Goal: Communication & Community: Answer question/provide support

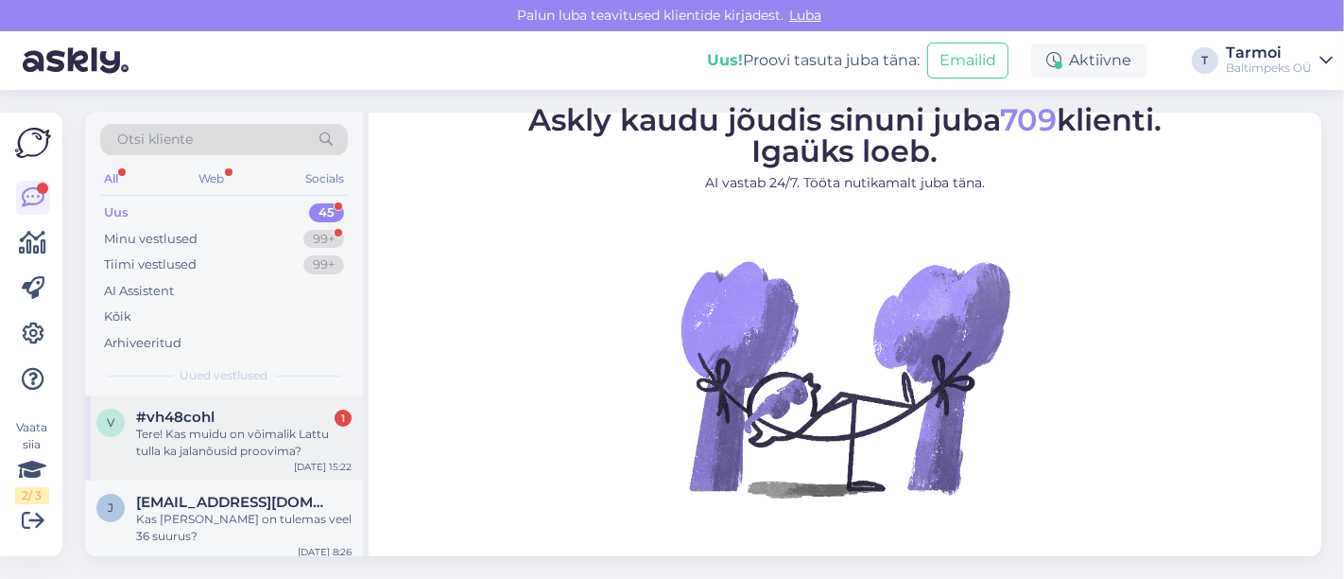
click at [256, 441] on div "Tere! Kas muidu on võimalik Lattu tulla ka jalanõusid proovima?" at bounding box center [244, 442] width 216 height 34
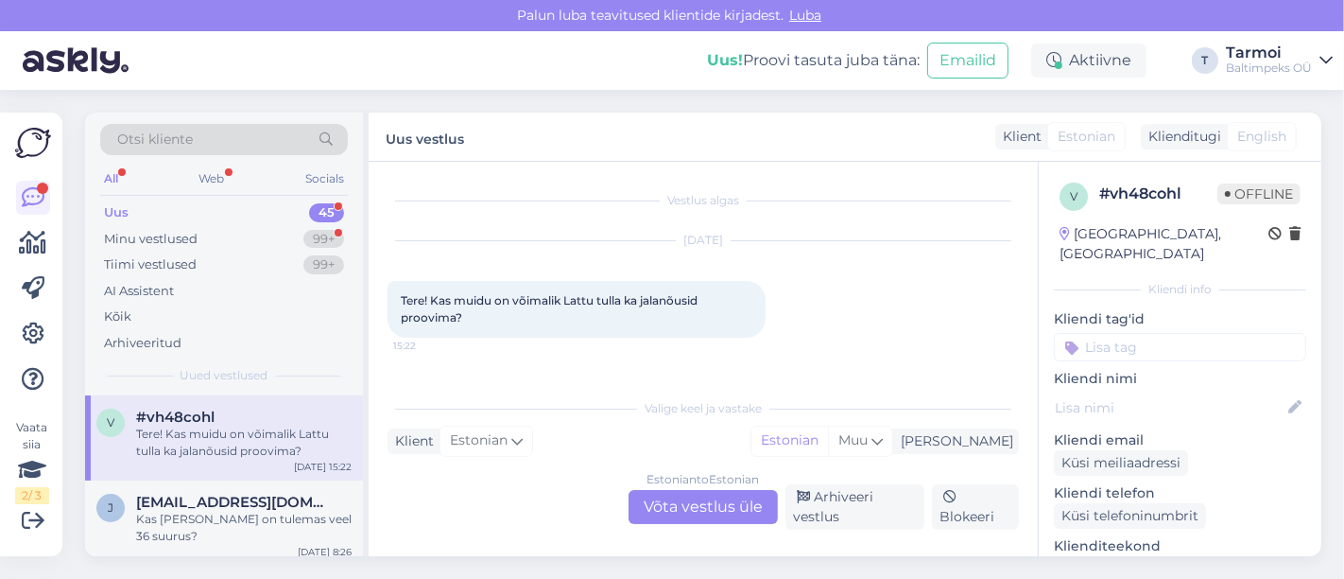
click at [664, 506] on div "Estonian to Estonian Võta vestlus üle" at bounding box center [703, 507] width 149 height 34
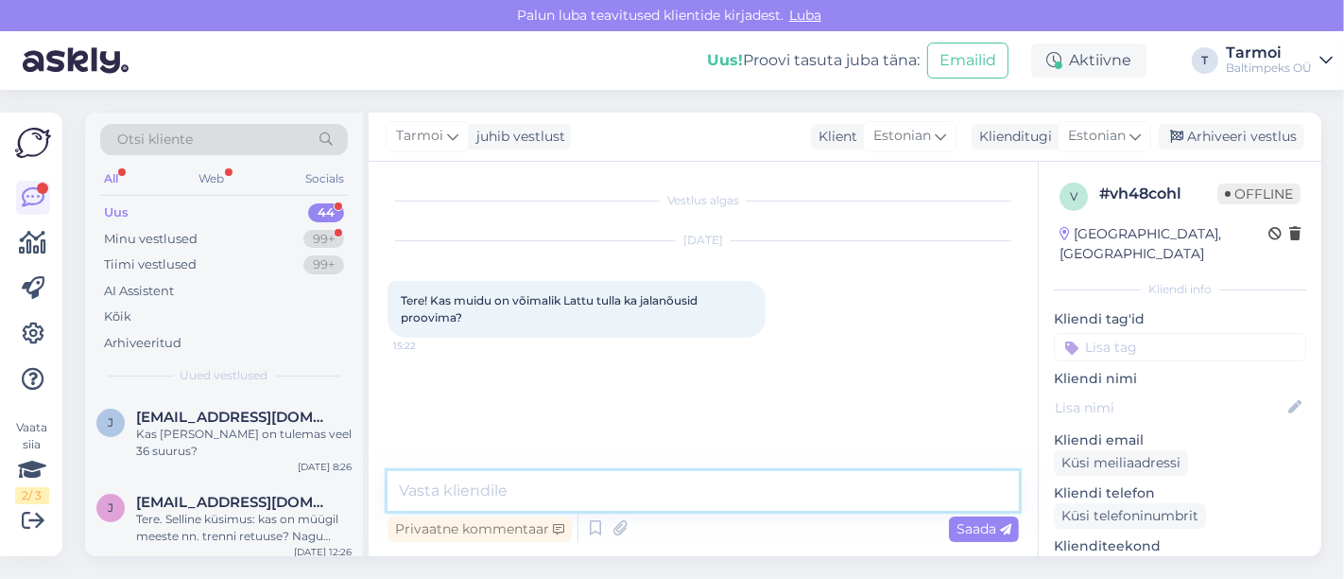
click at [572, 487] on textarea at bounding box center [703, 491] width 631 height 40
click at [460, 490] on textarea "Tere, Kui Te e-post vaatasite" at bounding box center [703, 491] width 631 height 40
click at [648, 505] on textarea "Tere, Kas Te e-post vaatasite" at bounding box center [703, 491] width 631 height 40
click at [652, 487] on textarea "Tere, Kas Te e-post vaatasite jalatsie suurusi?" at bounding box center [703, 491] width 631 height 40
click at [761, 483] on textarea "Tere, Kas Te e-post vaatasite jalatsite suurusi?" at bounding box center [703, 491] width 631 height 40
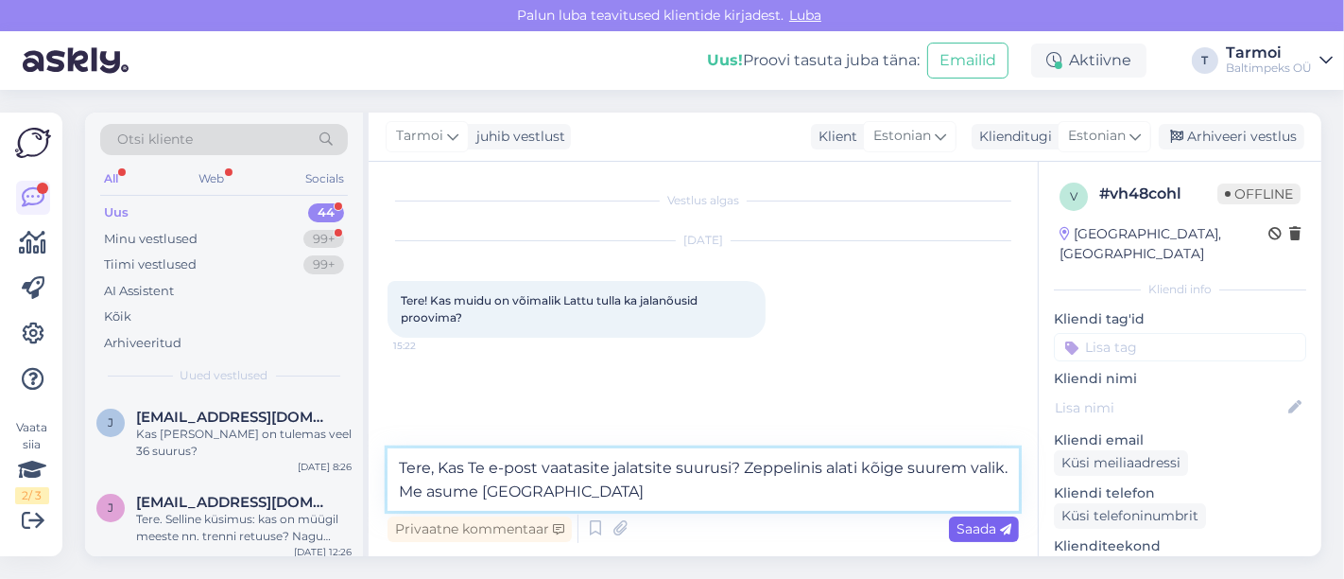
type textarea "Tere, Kas Te e-post vaatasite jalatsite suurusi? Zeppelinis alati kõige suurem …"
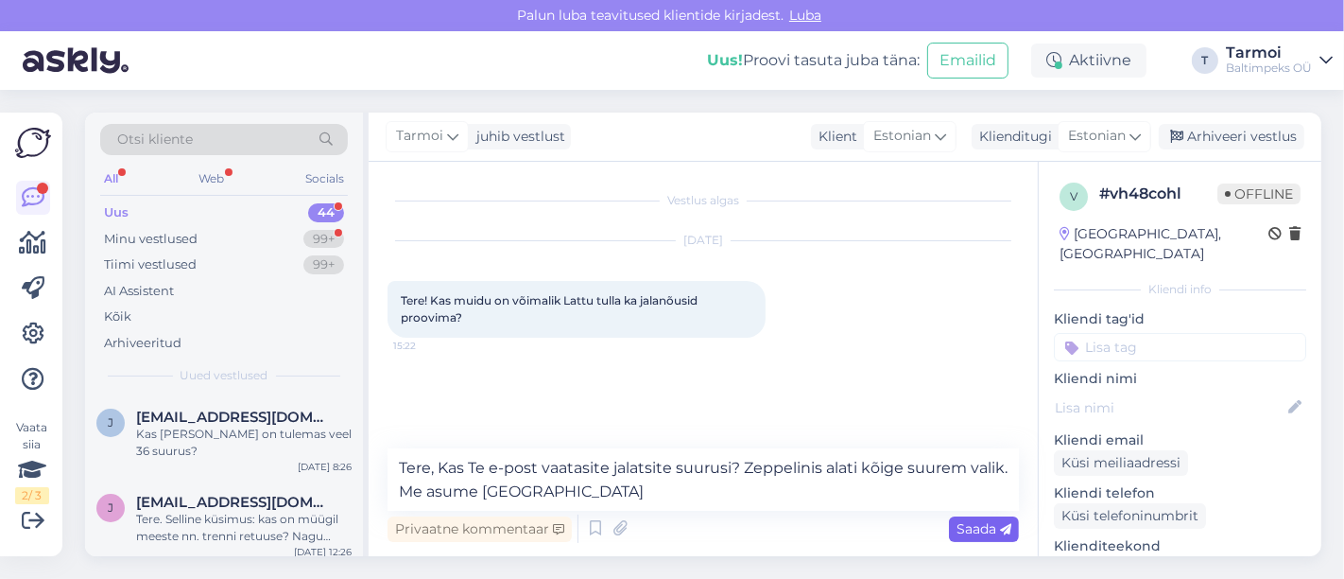
click at [974, 529] on span "Saada" at bounding box center [984, 528] width 55 height 17
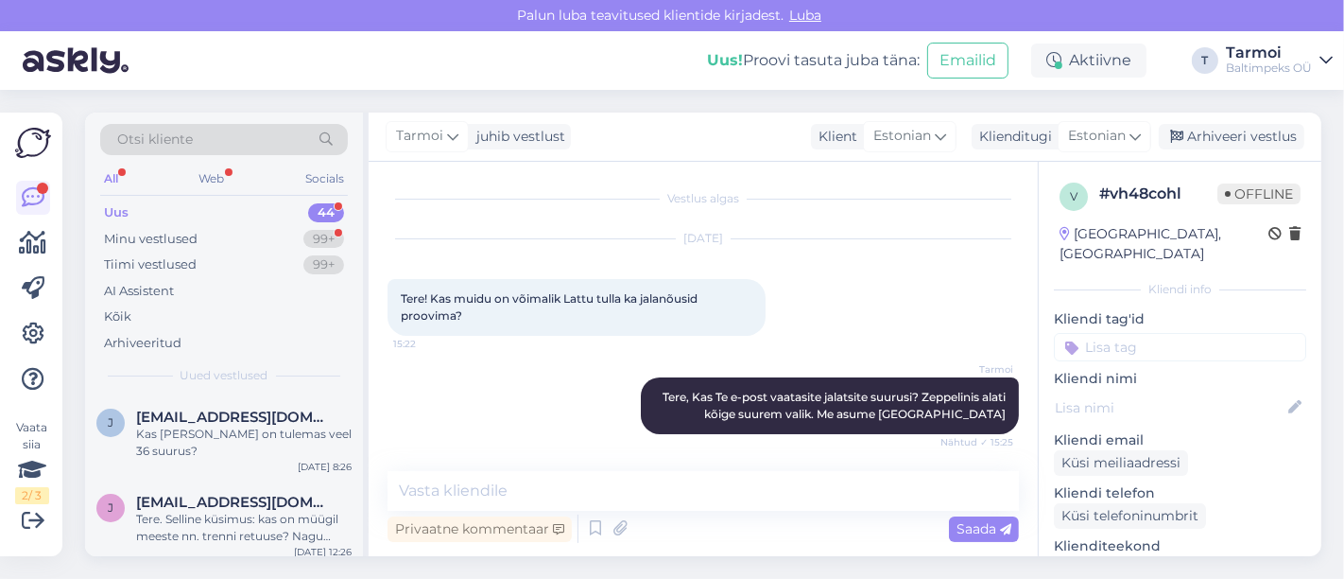
scroll to position [99, 0]
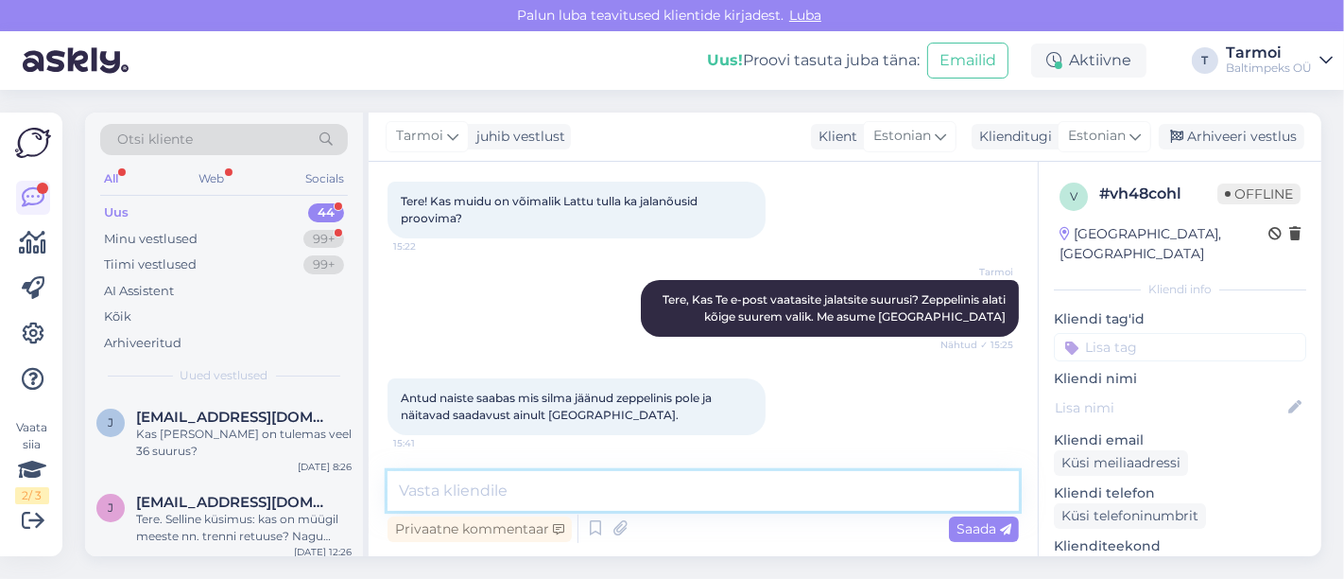
click at [566, 487] on textarea at bounding box center [703, 491] width 631 height 40
type textarea "M"
click at [572, 493] on textarea "Palun saatke link saabuastest" at bounding box center [703, 491] width 631 height 40
click at [659, 487] on textarea "Palun saatke link saabastest" at bounding box center [703, 491] width 631 height 40
type textarea "Palun saatke link saabastest ja tulge proovima"
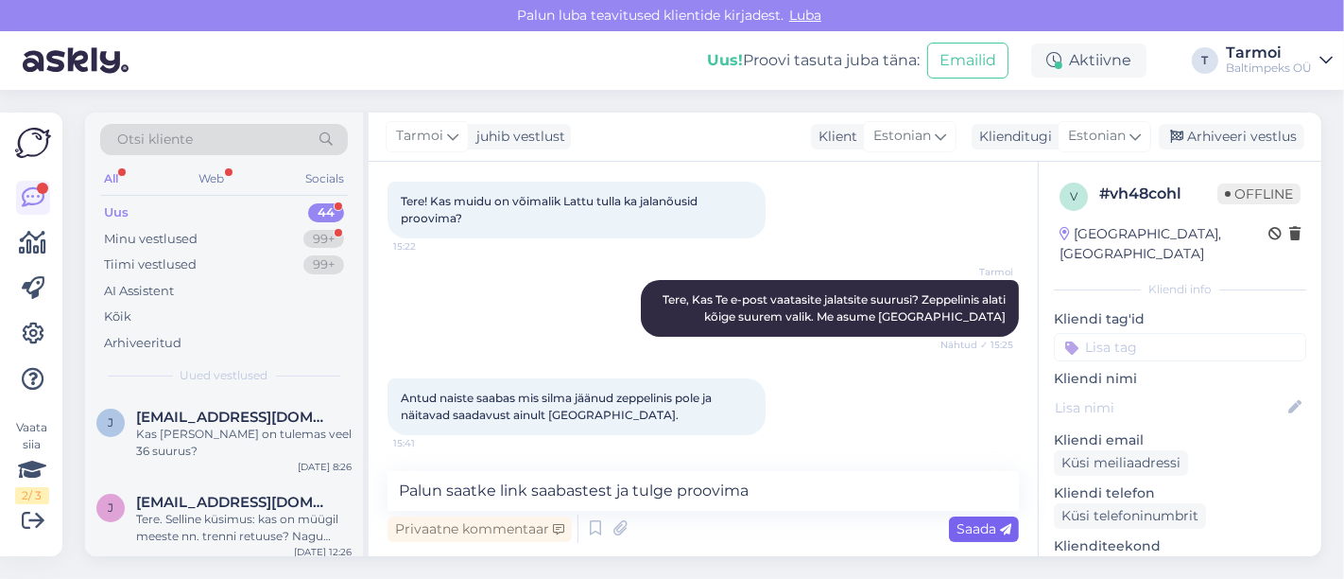
click at [966, 525] on span "Saada" at bounding box center [984, 528] width 55 height 17
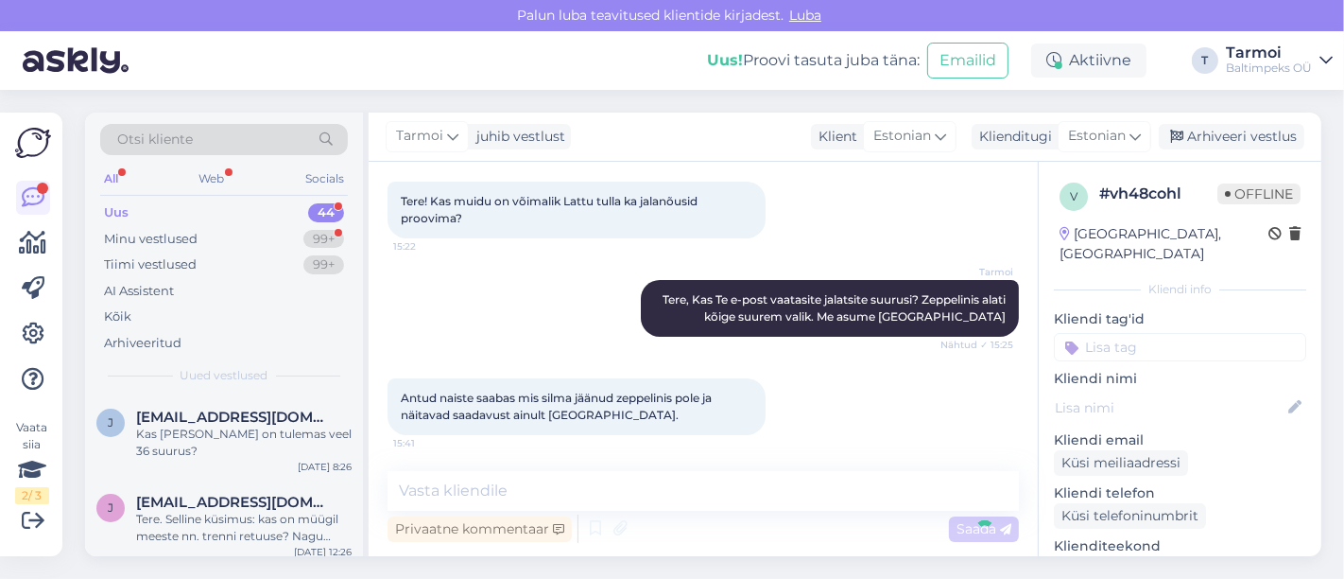
scroll to position [181, 0]
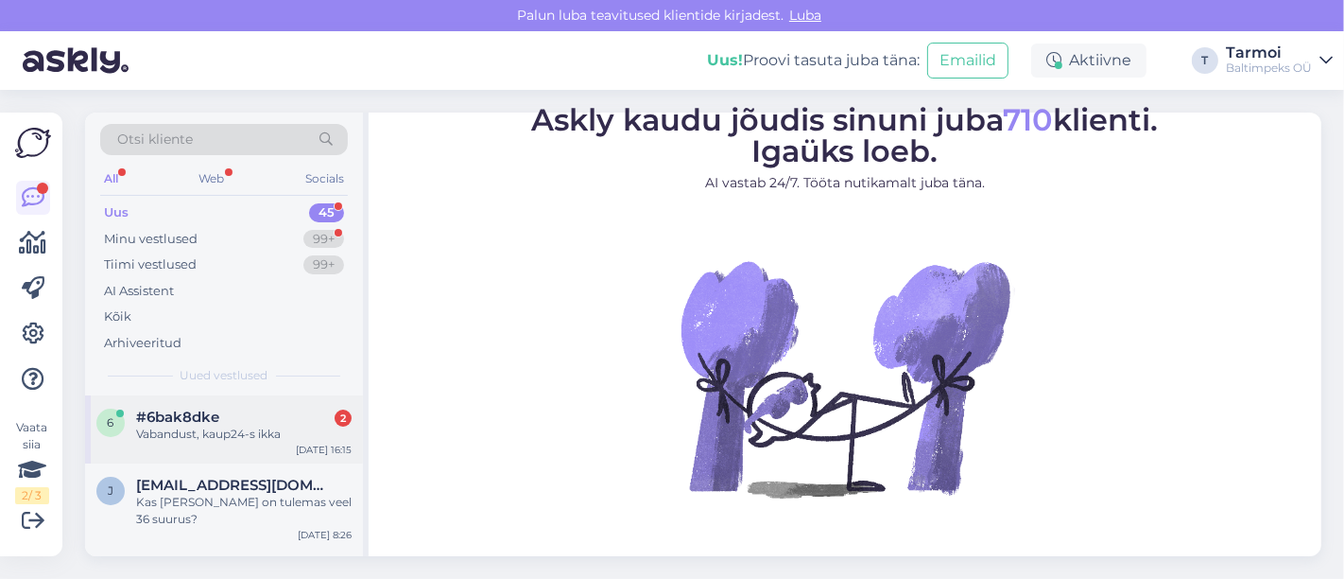
click at [177, 435] on div "Vabandust, kaup24-s ikka" at bounding box center [244, 433] width 216 height 17
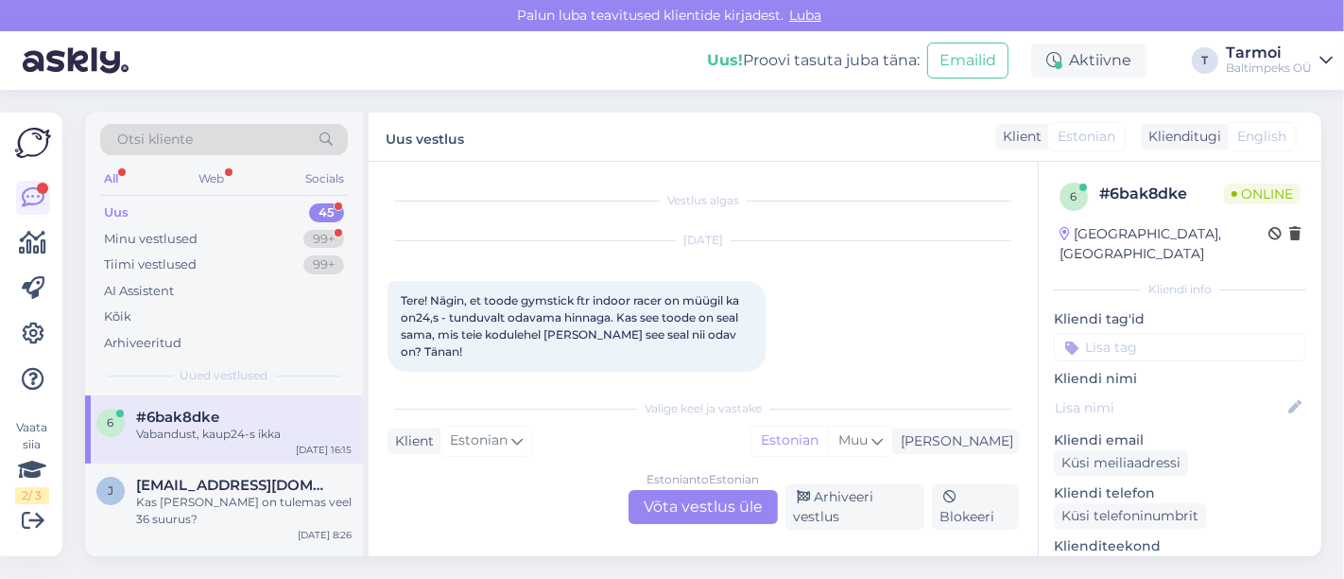
scroll to position [83, 0]
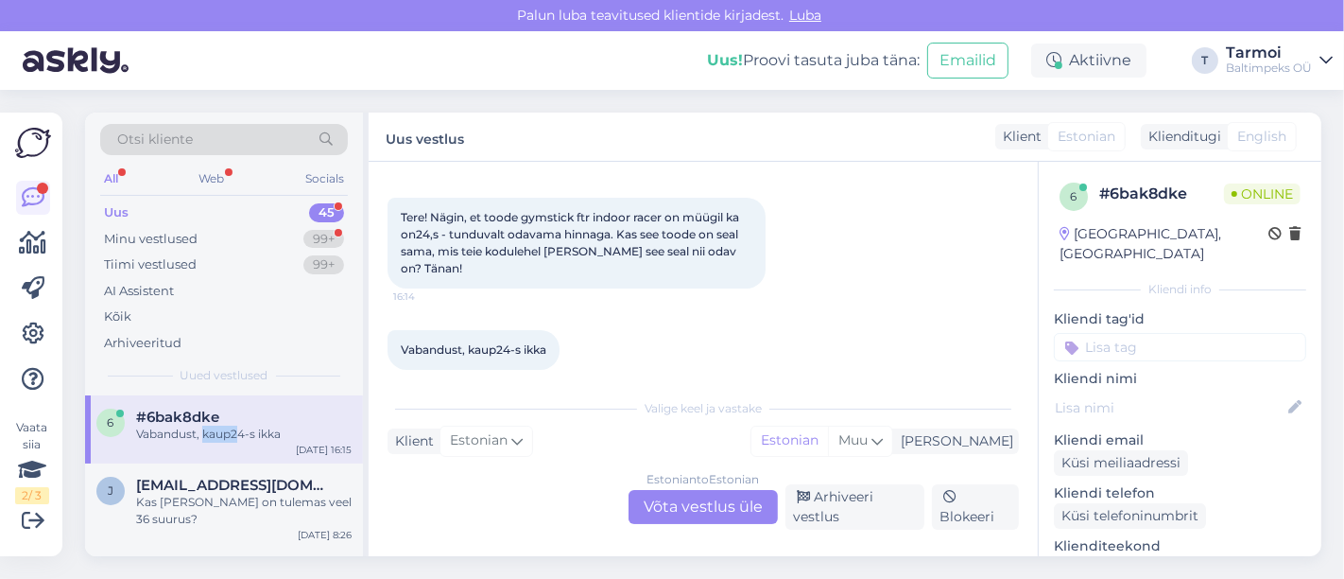
drag, startPoint x: 233, startPoint y: 449, endPoint x: 244, endPoint y: 453, distance: 11.1
click at [244, 453] on div "6 #6bak8dke Vabandust, kaup24-s ikka Sep 9 16:15" at bounding box center [224, 429] width 278 height 68
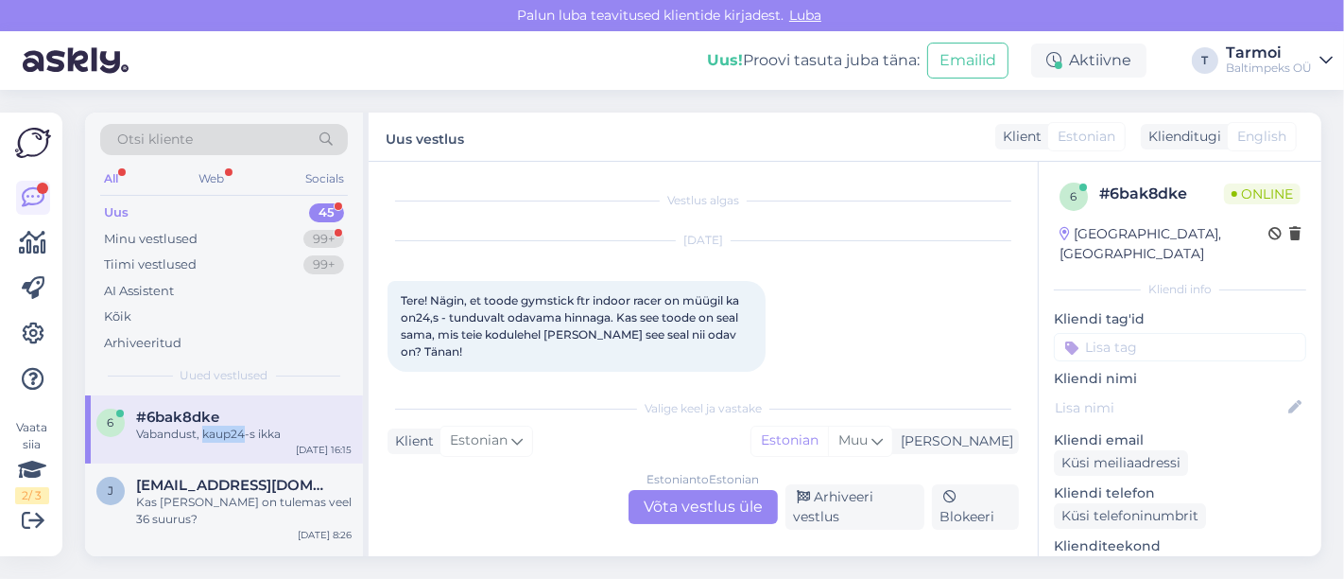
click at [246, 453] on div "6 #6bak8dke Vabandust, kaup24-s ikka Sep 9 16:15" at bounding box center [224, 429] width 278 height 68
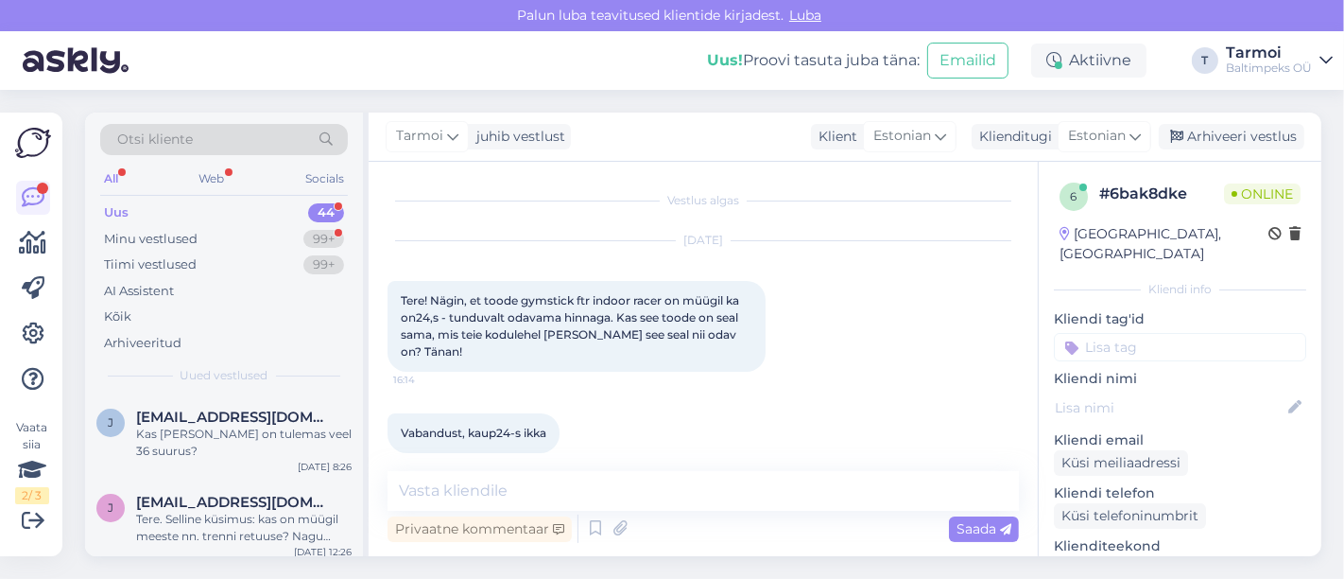
scroll to position [297, 0]
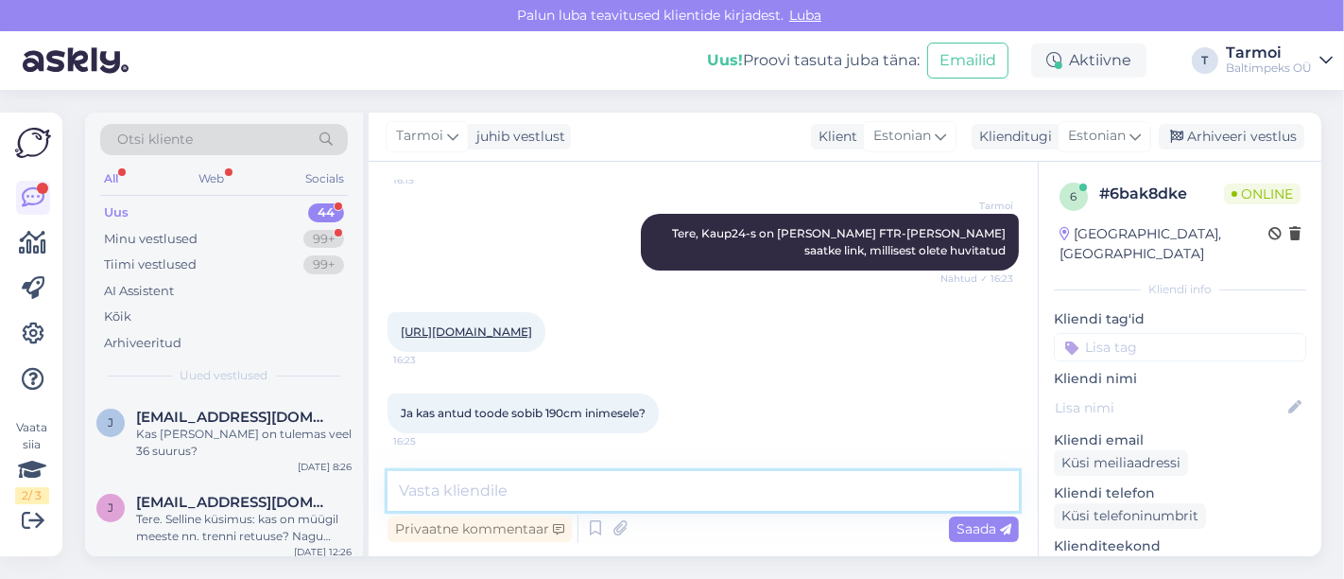
click at [692, 501] on textarea at bounding box center [703, 491] width 631 height 40
click at [672, 497] on textarea at bounding box center [703, 491] width 631 height 40
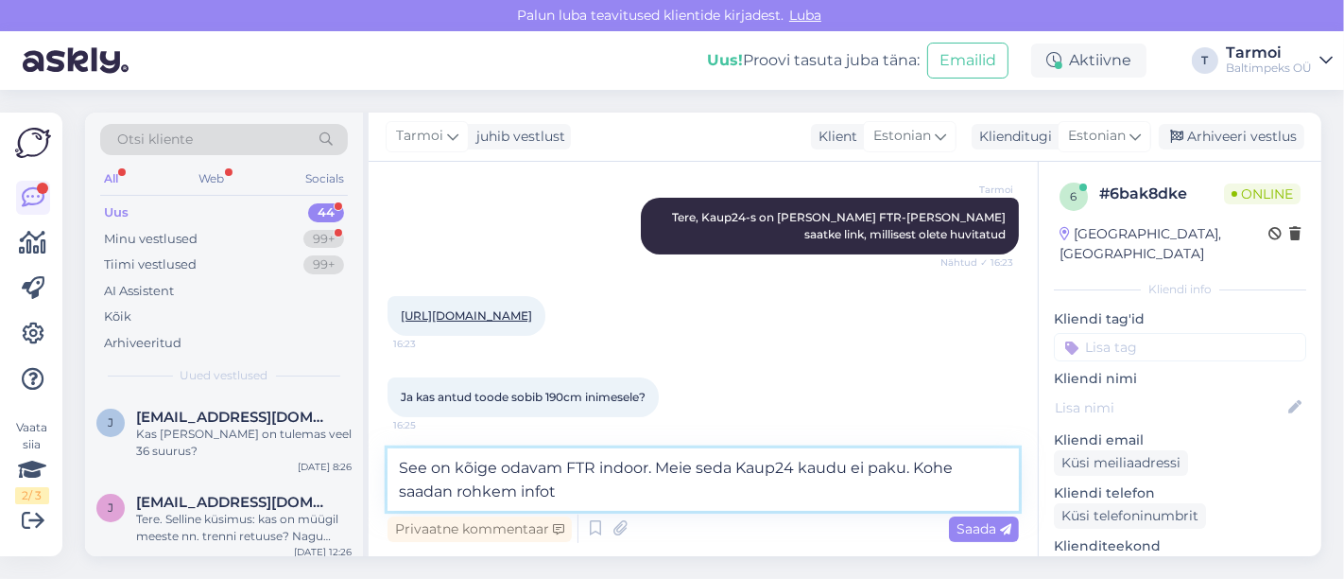
type textarea "See on kõige odavam FTR indoor. Meie seda Kaup24 kaudu ei paku. Kohe saadan roh…"
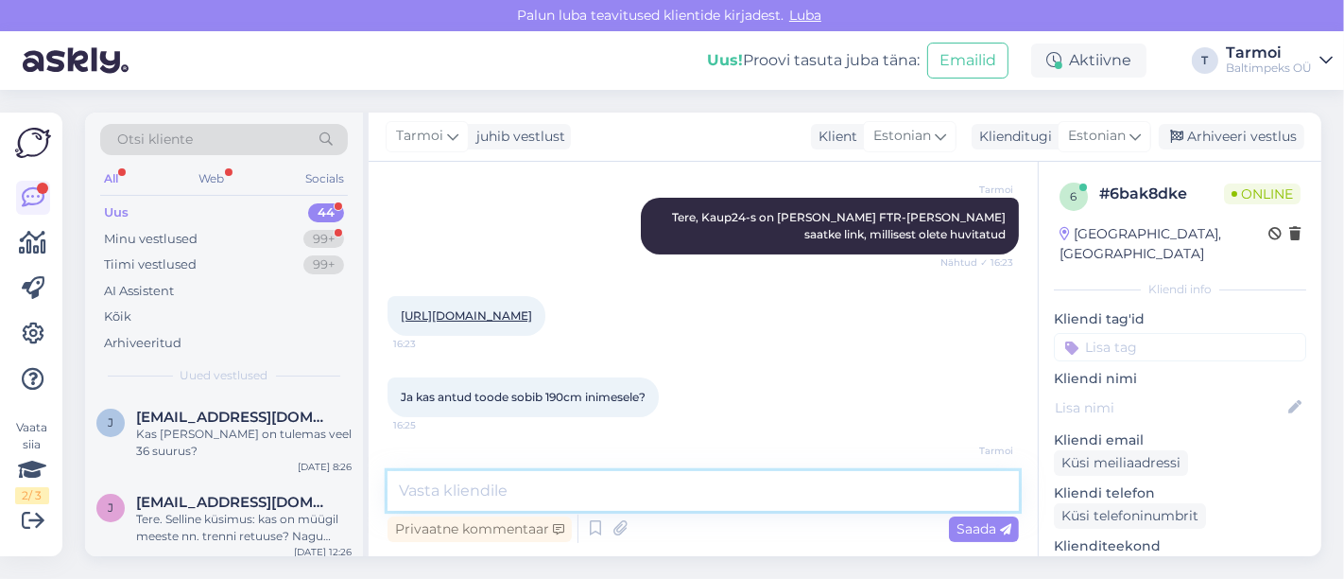
scroll to position [394, 0]
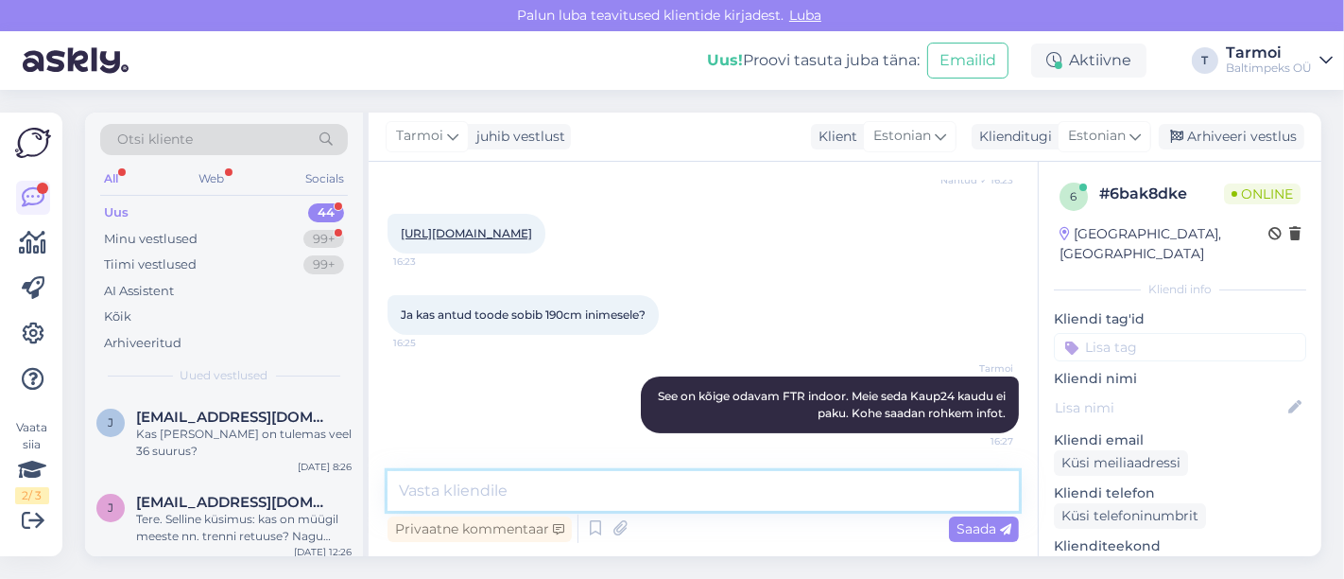
click at [538, 490] on textarea at bounding box center [703, 491] width 631 height 40
paste textarea "Siin on sinu teksti tõlge eesti keelde: --- **FTR Indoor Racer** ühendab endas …"
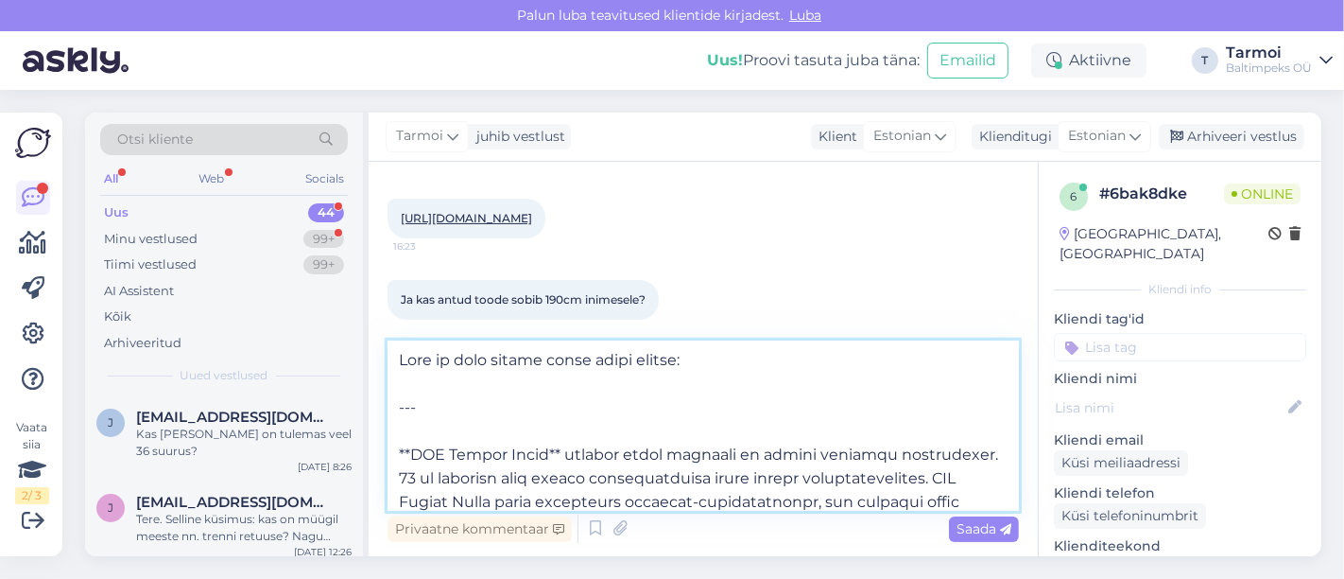
scroll to position [417, 0]
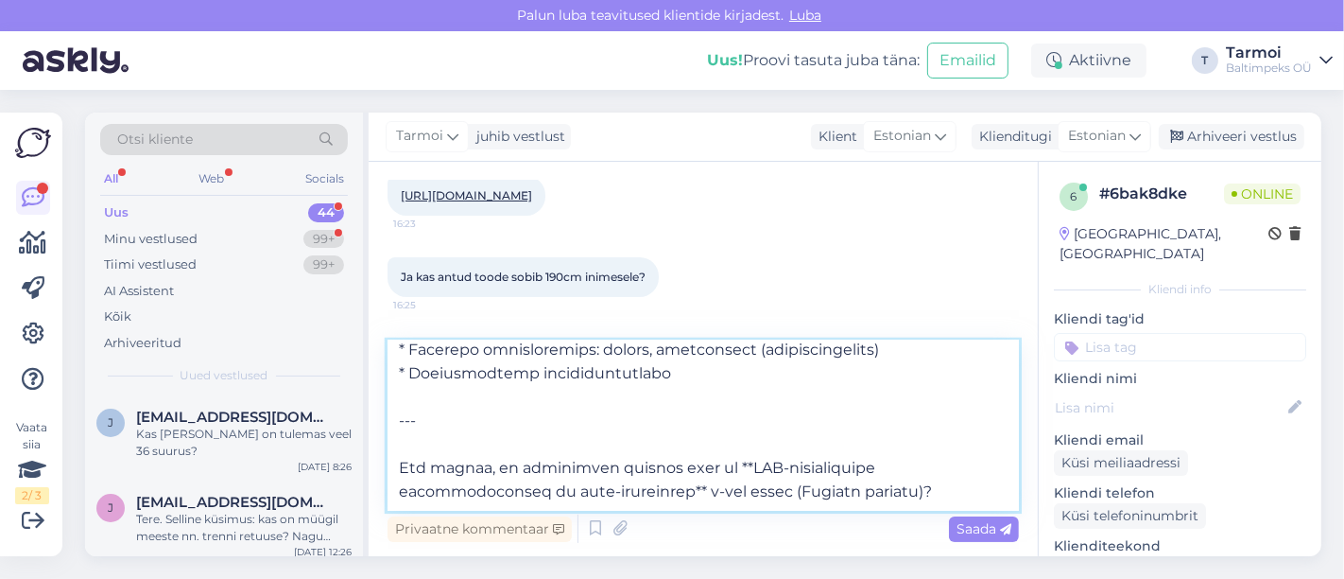
click at [751, 481] on textarea at bounding box center [703, 425] width 631 height 170
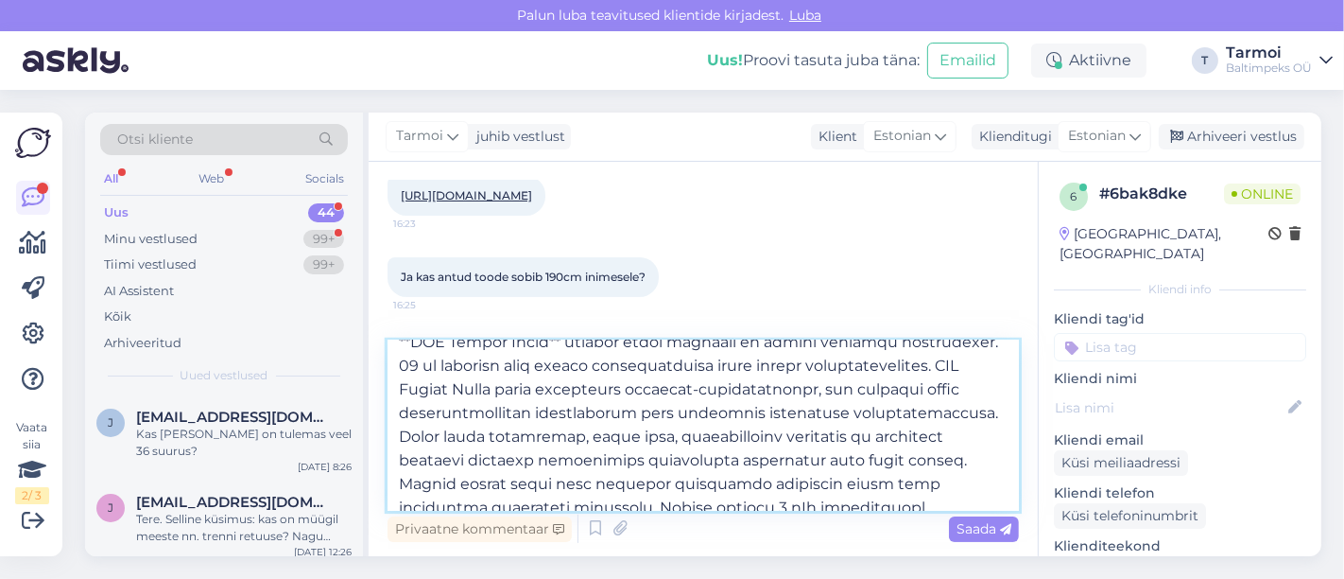
scroll to position [0, 0]
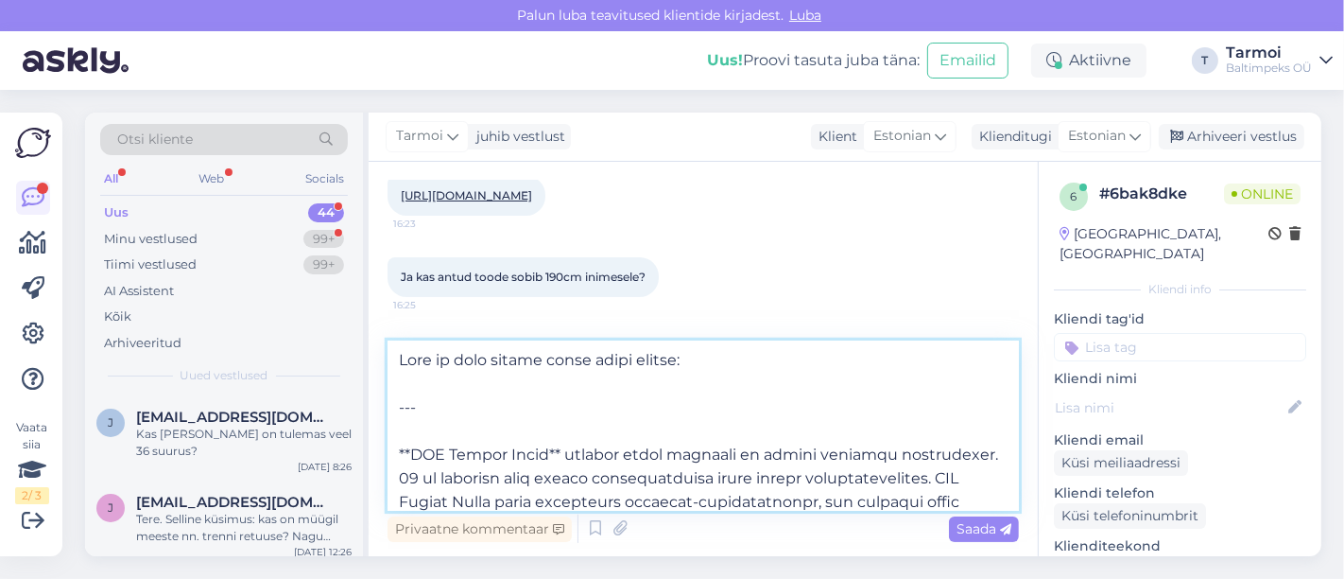
click at [495, 406] on textarea at bounding box center [703, 425] width 631 height 170
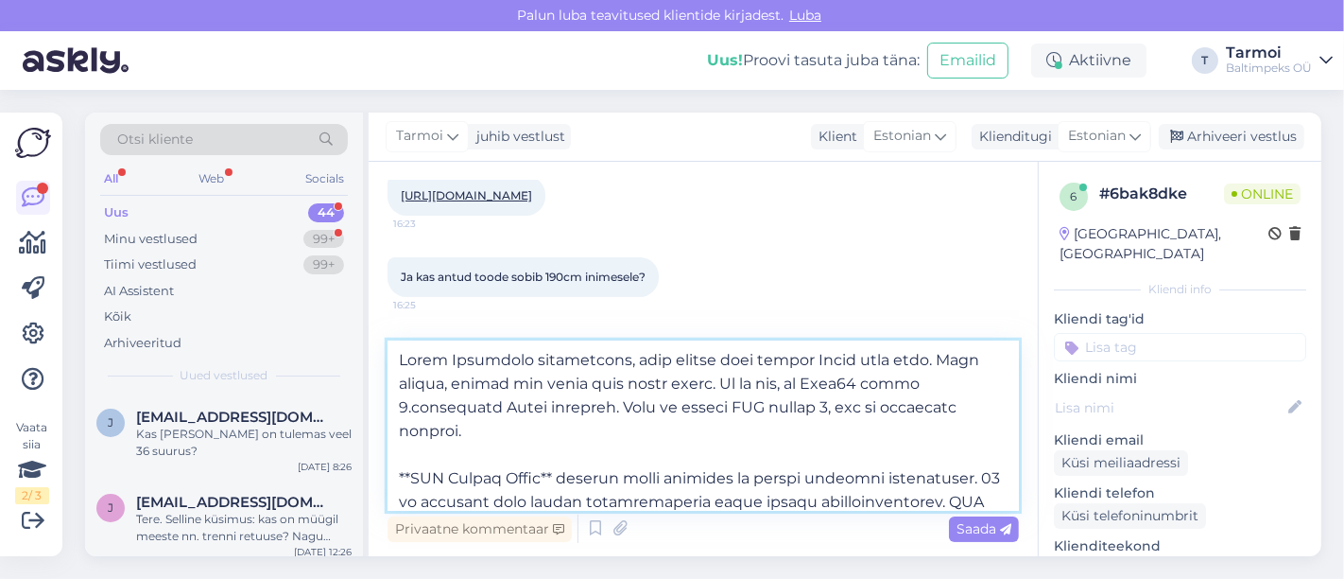
click at [435, 454] on textarea at bounding box center [703, 425] width 631 height 170
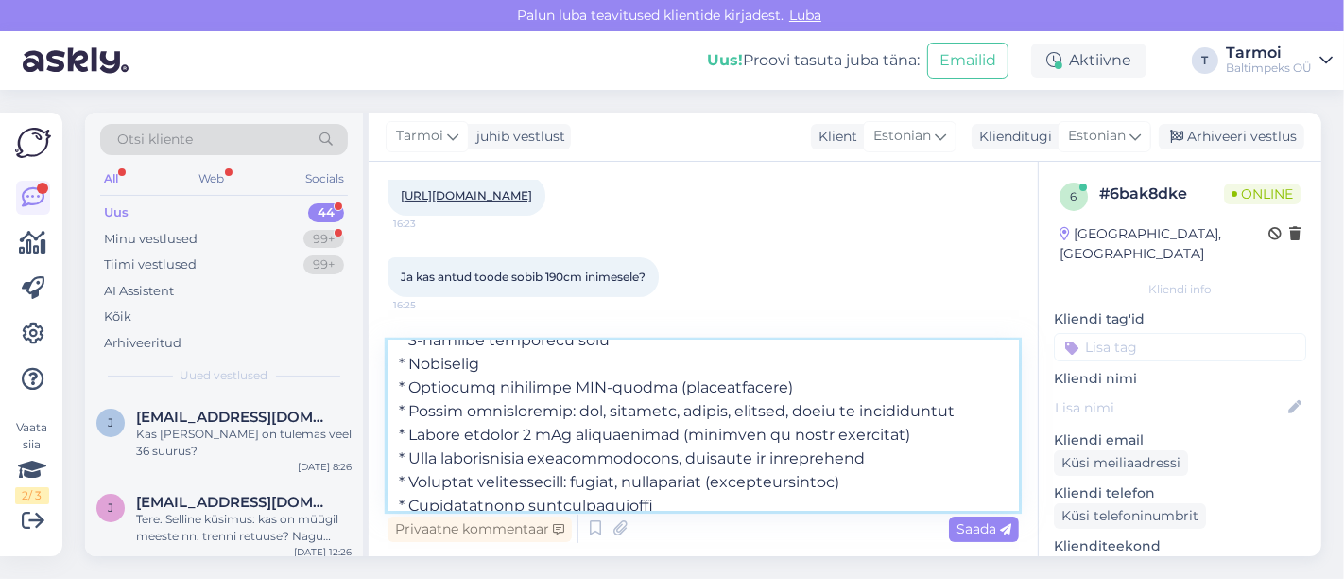
scroll to position [529, 0]
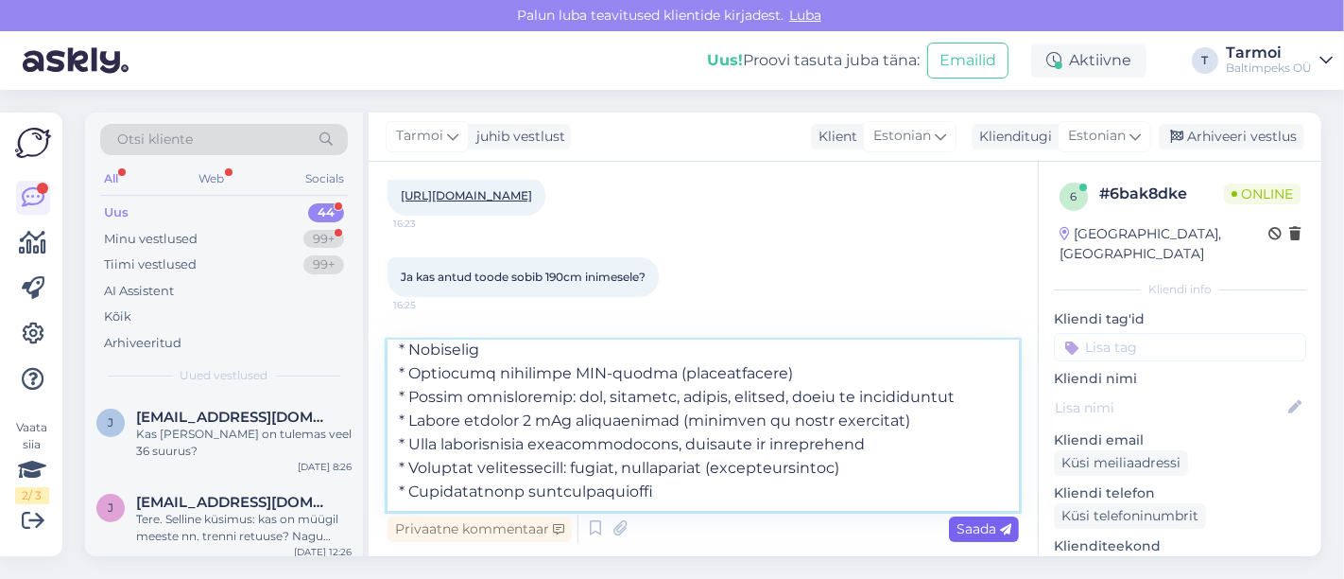
type textarea "Oleme Gymsticki maaletoojad, kuid hetkel seda ratast Soome laos pole. Pean küsi…"
click at [977, 525] on span "Saada" at bounding box center [984, 528] width 55 height 17
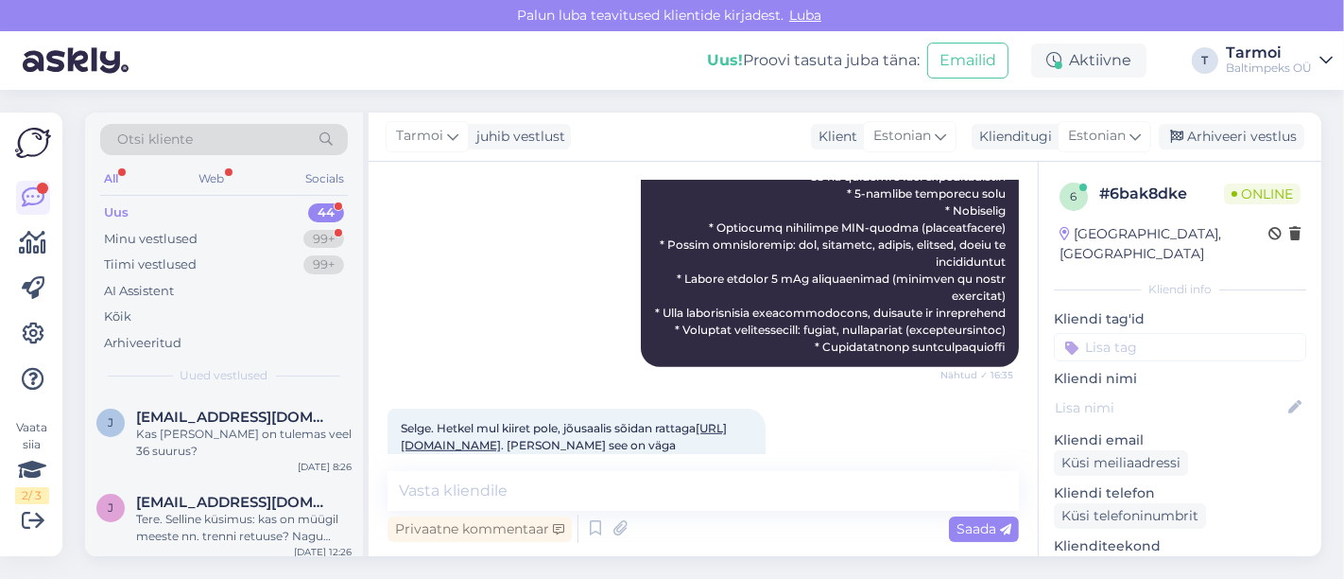
scroll to position [1220, 0]
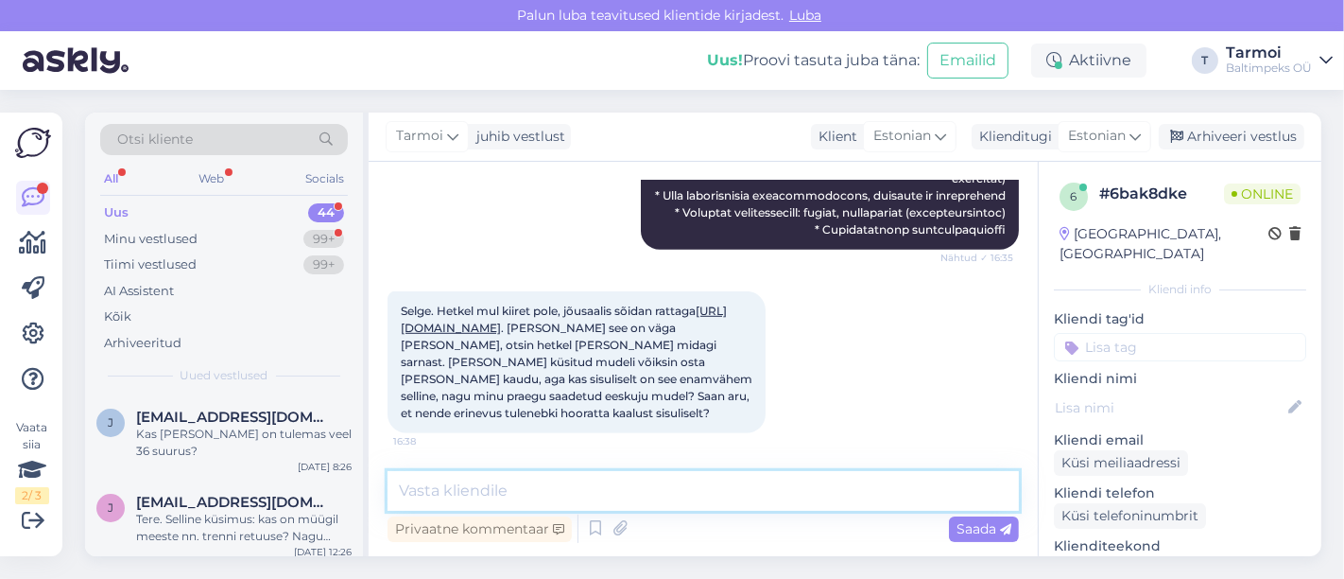
click at [572, 492] on textarea at bounding box center [703, 491] width 631 height 40
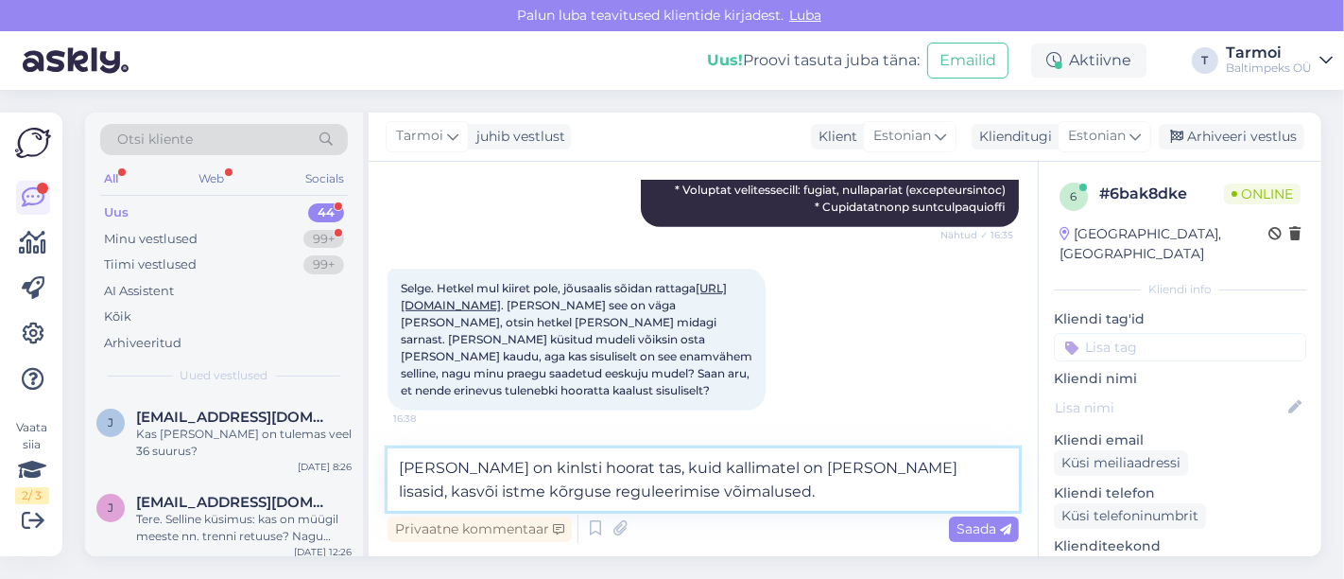
click at [489, 464] on textarea "Vahe on kinlsti hoorat tas, kuid kallimatel on ka muid lisasid, kasvõi istme kõ…" at bounding box center [703, 479] width 631 height 62
click at [518, 471] on textarea "Vahe on kindlsti hoorat tas, kuid kallimatel on ka muid lisasid, kasvõi istme k…" at bounding box center [703, 479] width 631 height 62
click at [569, 465] on textarea "Vahe on kindlstihoorat tas, kuid kallimatel on ka muid lisasid, kasvõi istme kõ…" at bounding box center [703, 479] width 631 height 62
click at [591, 467] on textarea "Vahe on kindlstihoorattas, kuid kallimatel on ka muid lisasid, kasvõi istme kõr…" at bounding box center [703, 479] width 631 height 62
click at [591, 468] on textarea "Vahe on kindlstihoorattas, kuid kallimatel on ka muid lisasid, kasvõi istme kõr…" at bounding box center [703, 479] width 631 height 62
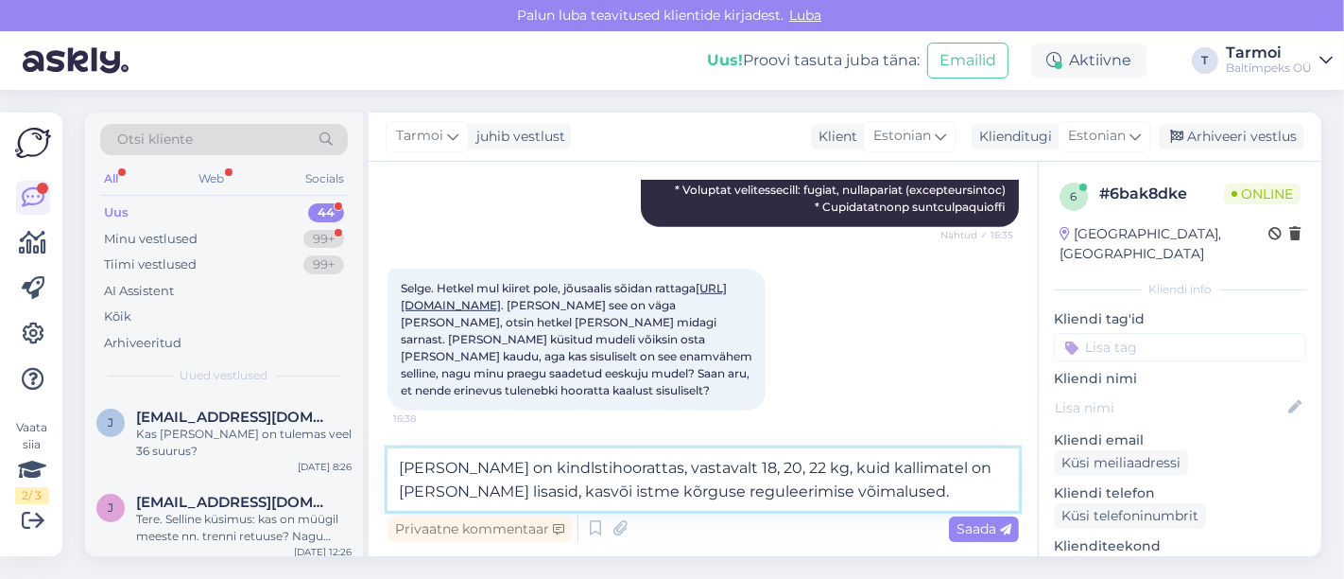
click at [726, 487] on textarea "Vahe on kindlstihoorattas, vastavalt 18, 20, 22 kg, kuid kallimatel on ka muid …" at bounding box center [703, 479] width 631 height 62
click at [907, 492] on textarea "Vahe on kindlstihoorattas, vastavalt 18, 20, 22 kg, kuid kallimatel on ka muid …" at bounding box center [703, 479] width 631 height 62
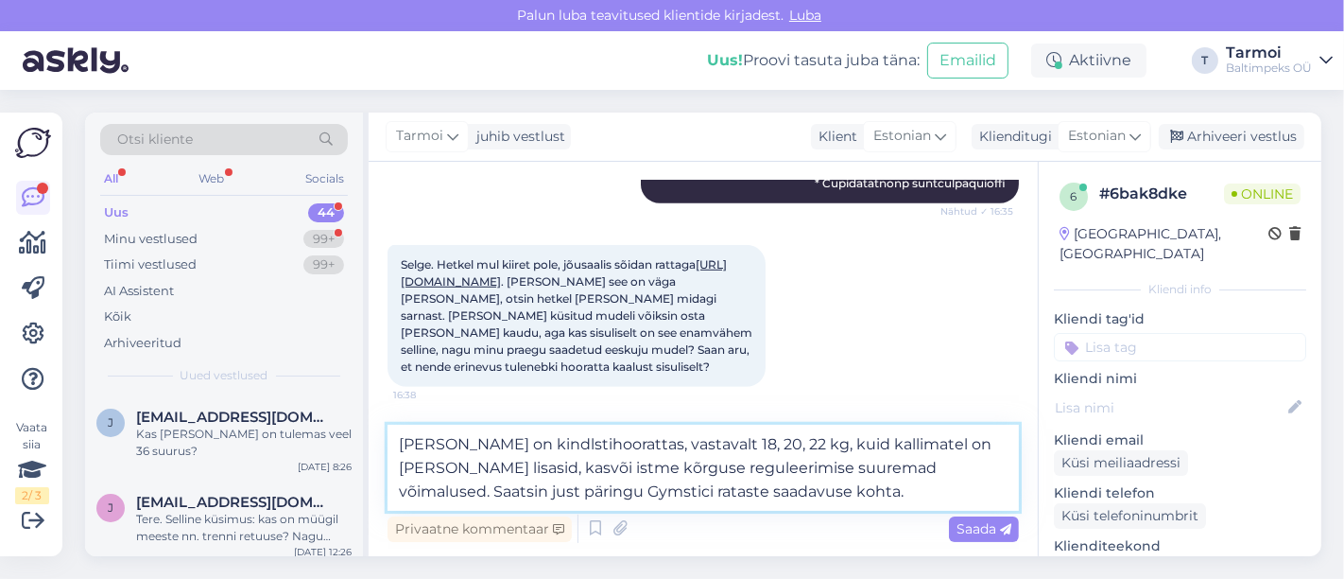
click at [524, 488] on textarea "Vahe on kindlstihoorattas, vastavalt 18, 20, 22 kg, kuid kallimatel on ka muid …" at bounding box center [703, 467] width 631 height 86
type textarea "Vahe on kindlstihoorattas, vastavalt 18, 20, 22 kg, kuid kallimatel on ka muid …"
click at [742, 492] on textarea "Vahe on kindlstihoorattas, vastavalt 18, 20, 22 kg, kuid kallimatel on ka muid …" at bounding box center [703, 467] width 631 height 86
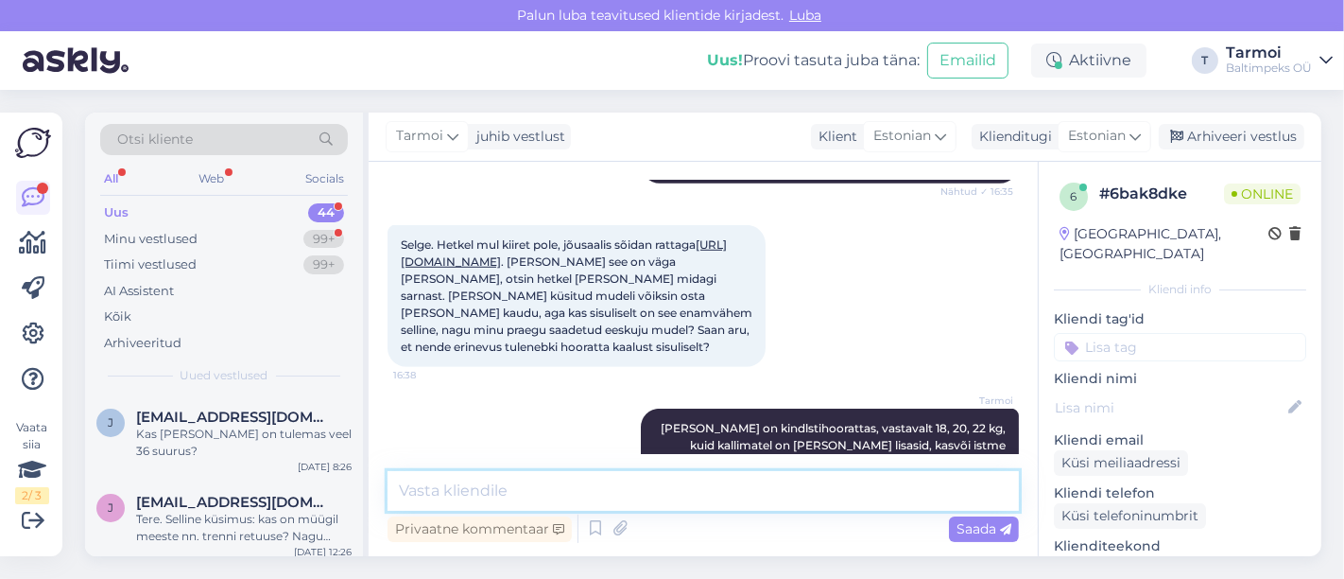
scroll to position [1353, 0]
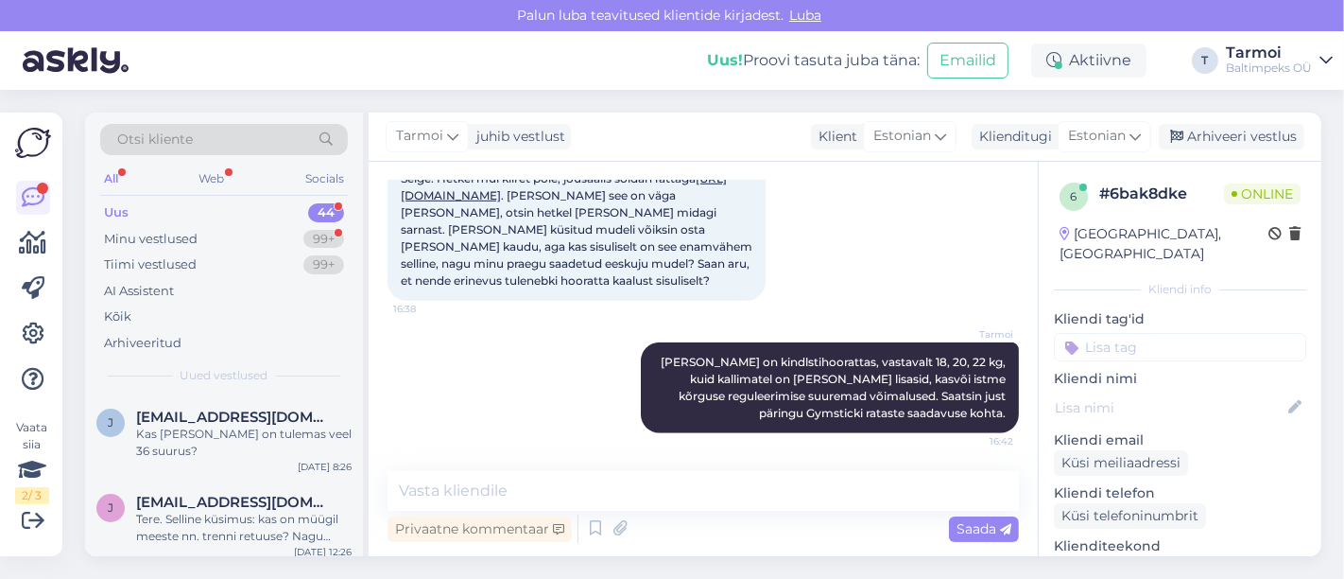
drag, startPoint x: 619, startPoint y: 206, endPoint x: 605, endPoint y: 193, distance: 19.4
click at [605, 193] on span "Selge. Hetkel mul kiiret pole, jõusaalis sõidan rattaga https://www.spinning.eu…" at bounding box center [578, 229] width 354 height 116
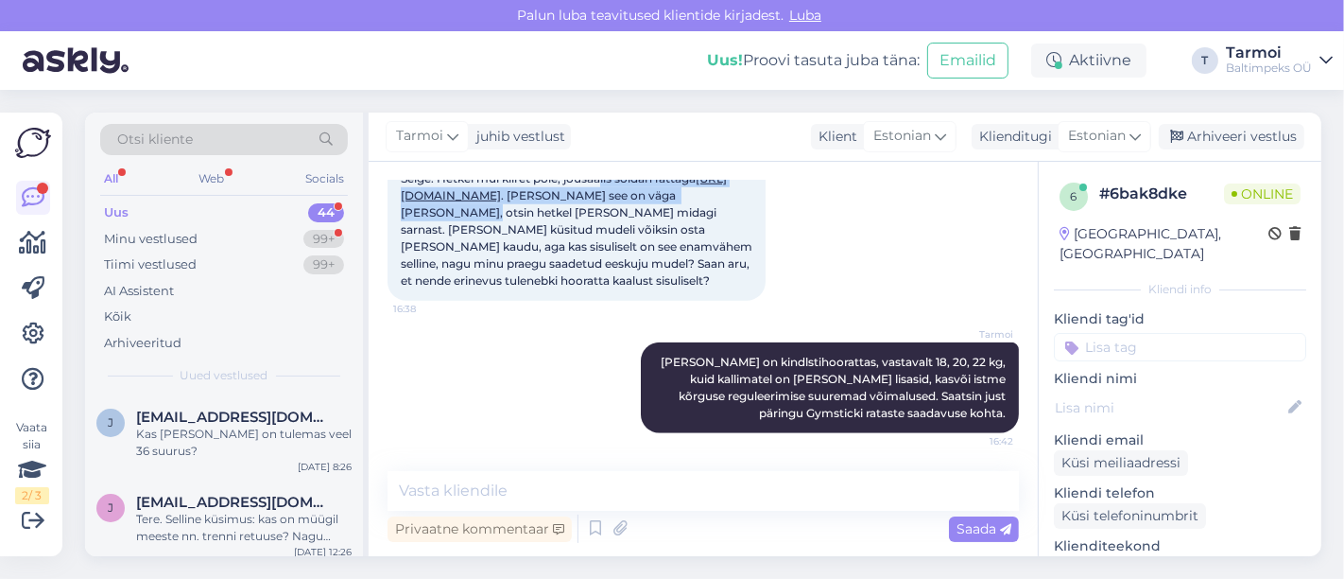
click at [596, 202] on link "https://www.spinning.eu/product/1969/spinner-nxt.html" at bounding box center [564, 186] width 326 height 31
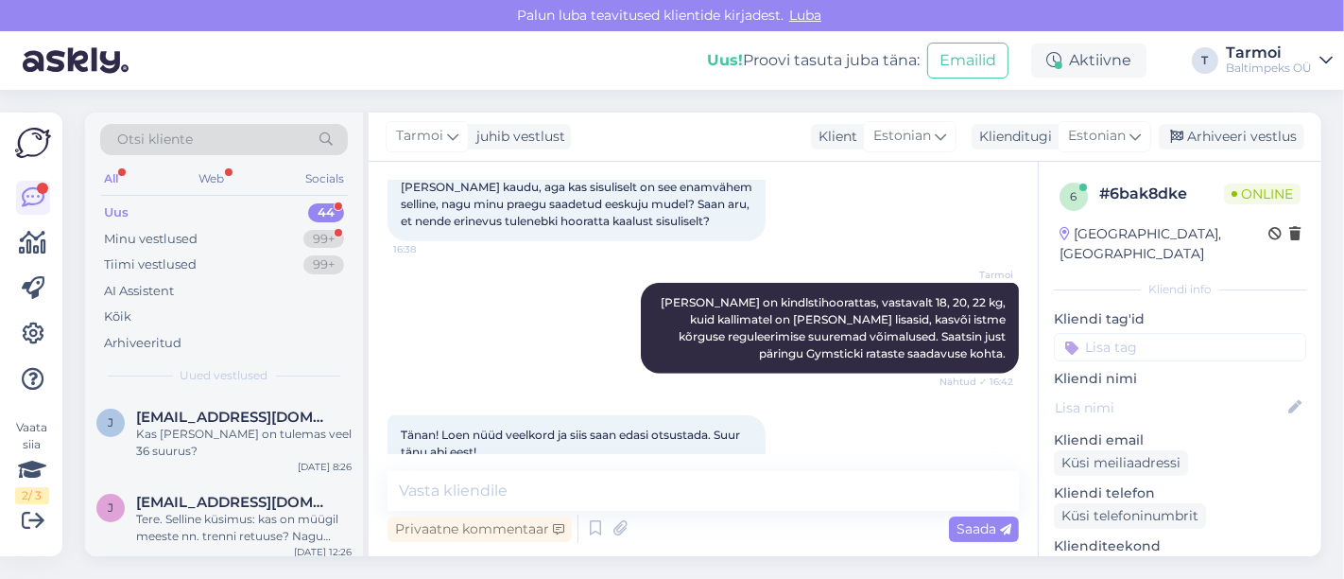
scroll to position [1451, 0]
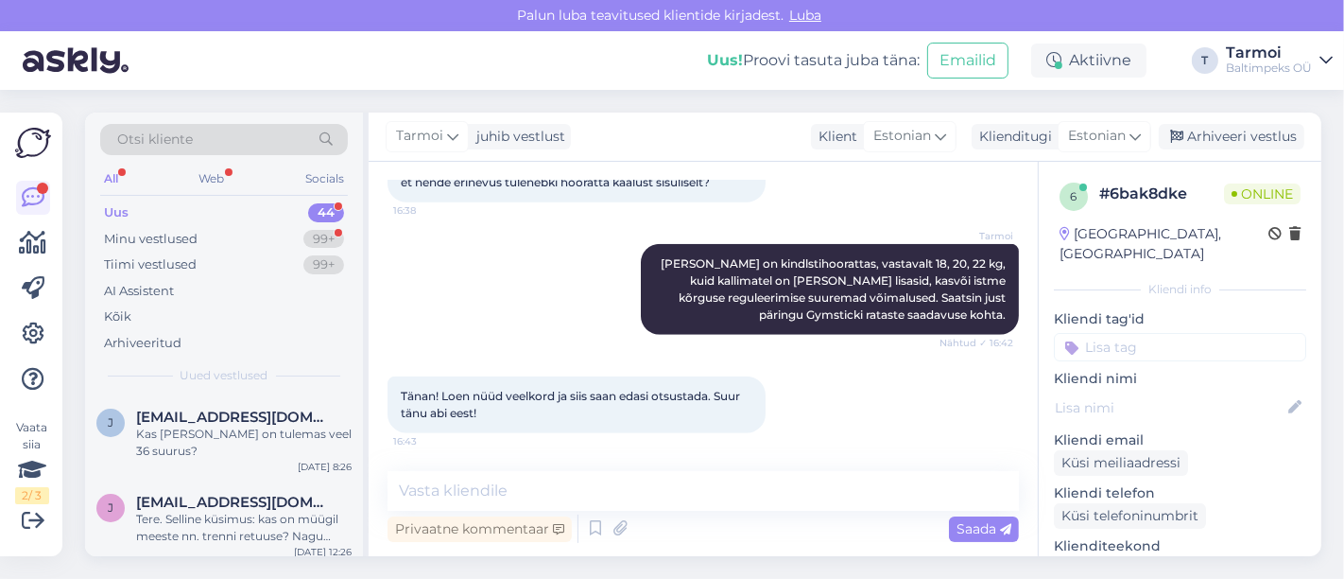
drag, startPoint x: 576, startPoint y: 469, endPoint x: 579, endPoint y: 482, distance: 13.5
click at [579, 482] on div "Vestlus algas Sep 9 2025 Tere! Nägin, et toode gymstick ftr indoor racer on müü…" at bounding box center [703, 359] width 669 height 394
drag, startPoint x: 579, startPoint y: 482, endPoint x: 540, endPoint y: 472, distance: 40.1
click at [540, 472] on div "Vestlus algas Sep 9 2025 Tere! Nägin, et toode gymstick ftr indoor racer on müü…" at bounding box center [703, 359] width 669 height 394
click at [540, 472] on textarea at bounding box center [703, 491] width 631 height 40
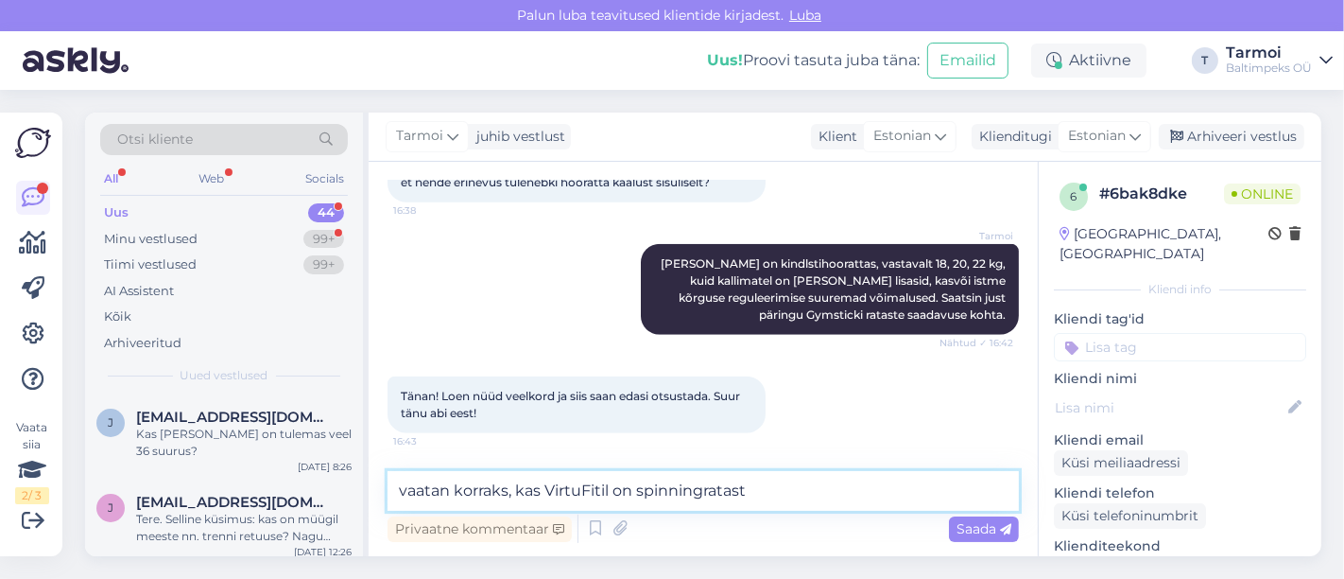
click at [616, 490] on textarea "vaatan korraks, kas VirtuFitil on spinningratast" at bounding box center [703, 491] width 631 height 40
type textarea "vaatan korraks, kas VirtuFitil või Insportlinel on spinningratast"
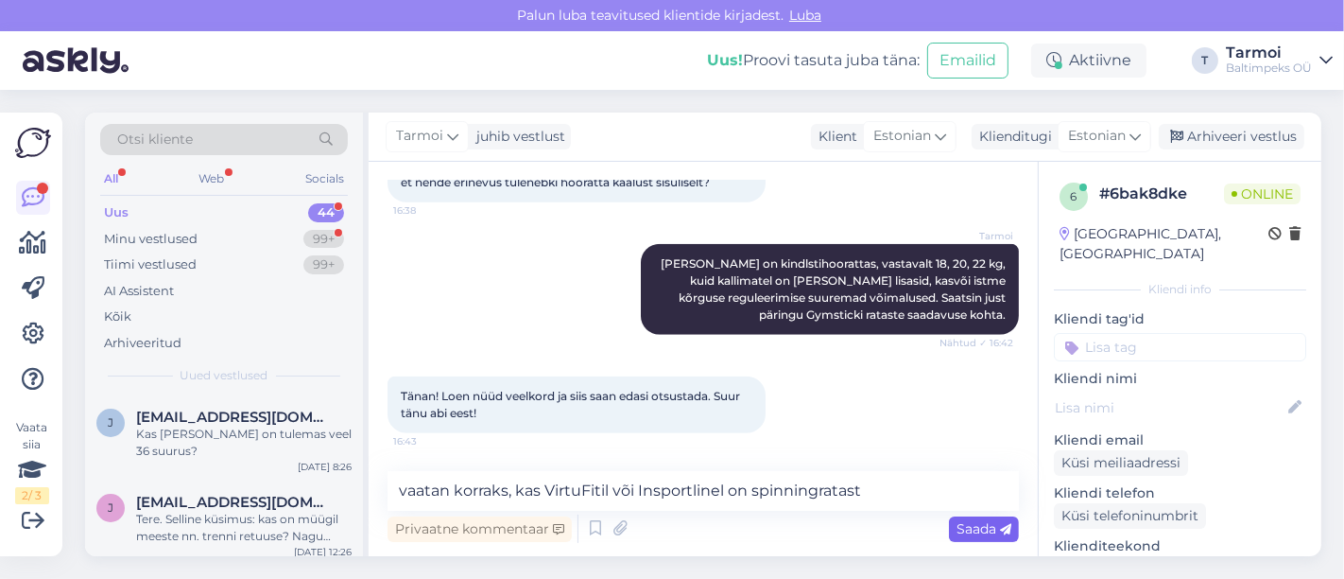
click at [971, 527] on span "Saada" at bounding box center [984, 528] width 55 height 17
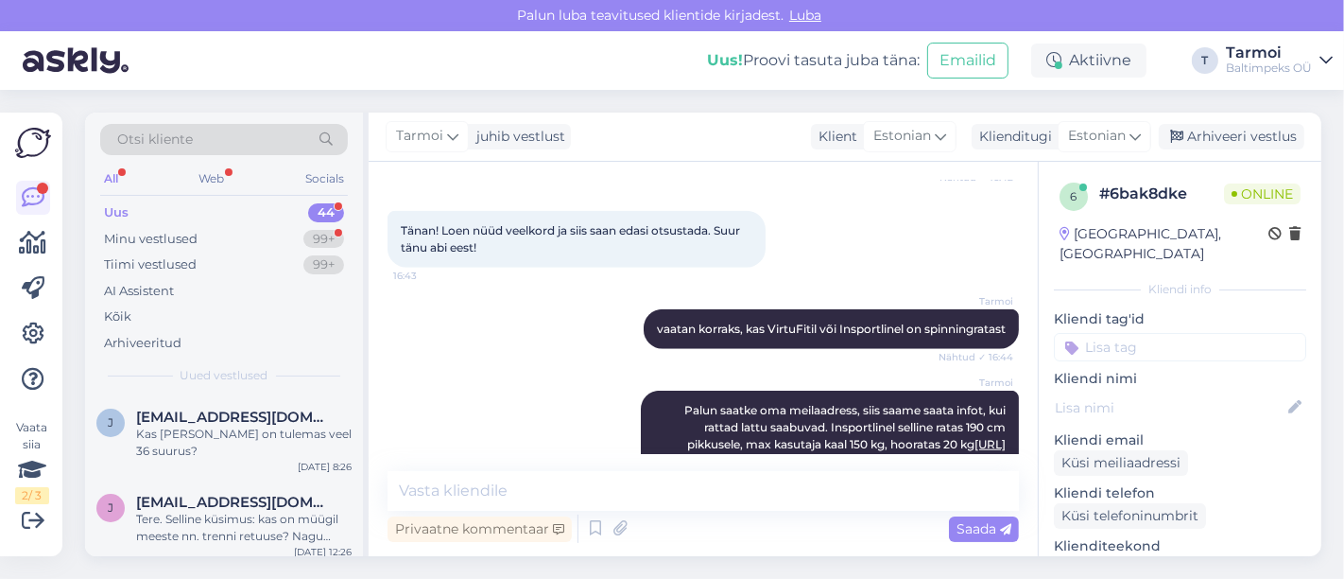
scroll to position [1716, 0]
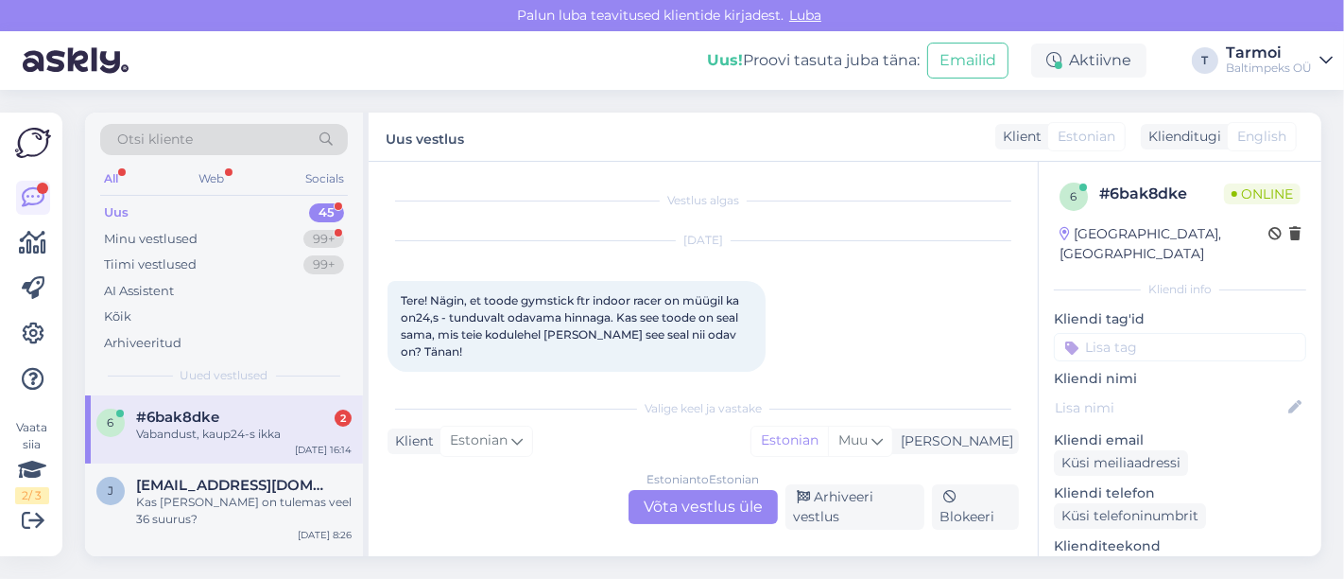
scroll to position [40, 0]
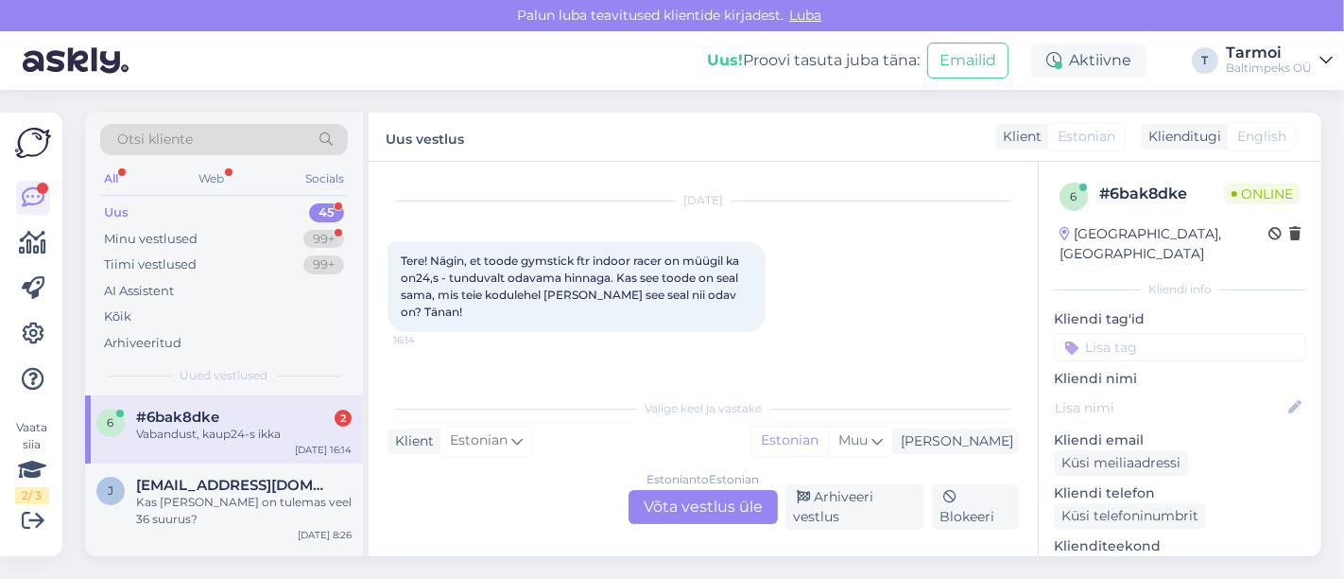
click at [699, 504] on div "Estonian to Estonian Võta vestlus üle" at bounding box center [703, 507] width 149 height 34
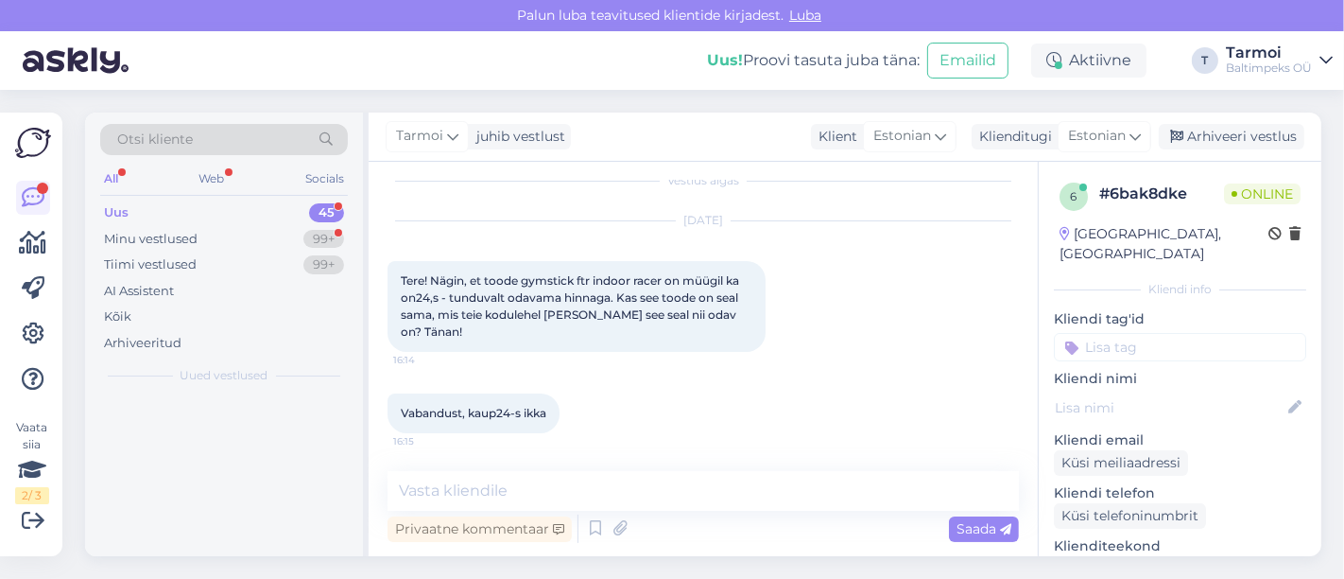
scroll to position [2, 0]
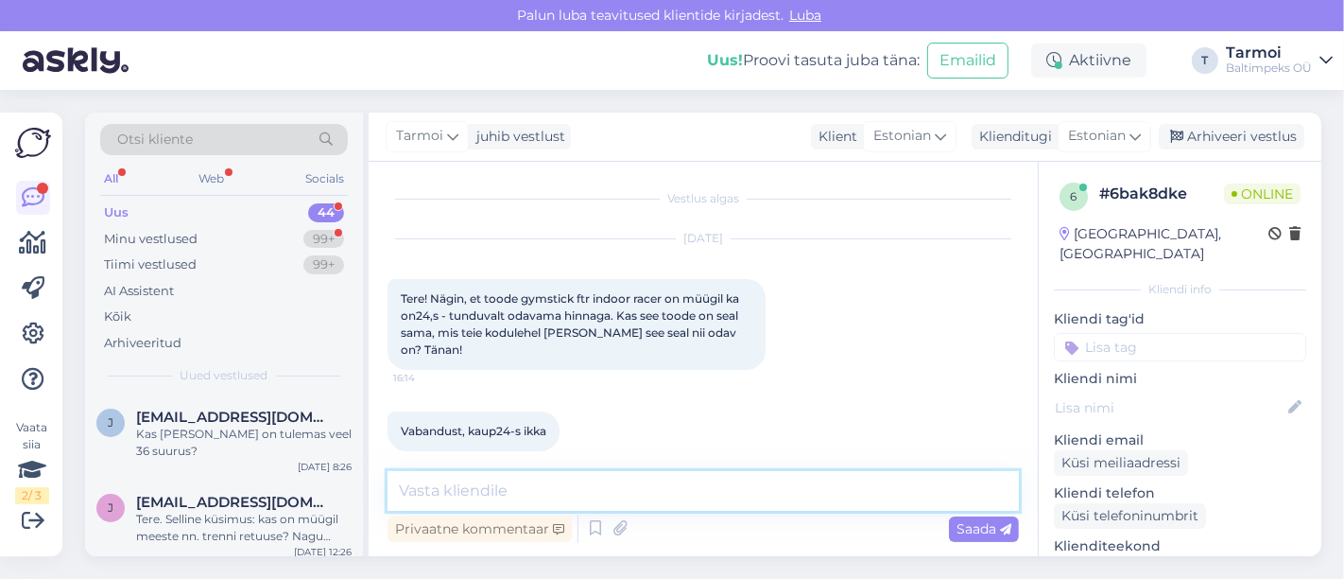
click at [559, 489] on textarea at bounding box center [703, 491] width 631 height 40
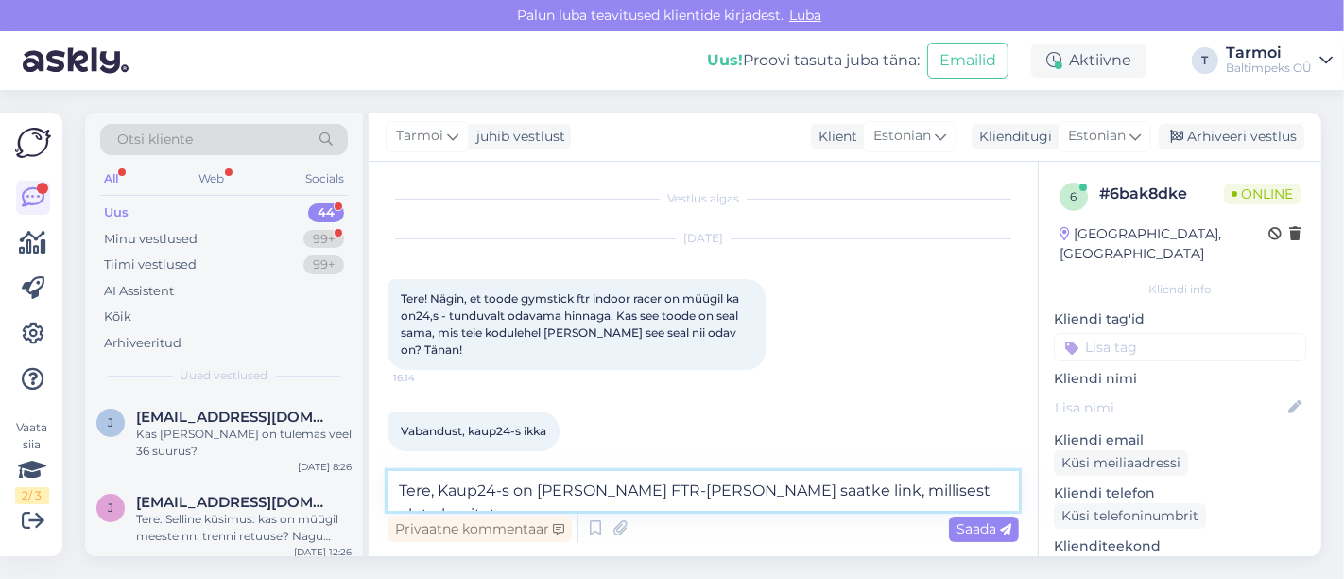
type textarea "Tere, Kaup24-s on [PERSON_NAME] FTR-[PERSON_NAME] saatke link, millisest olete …"
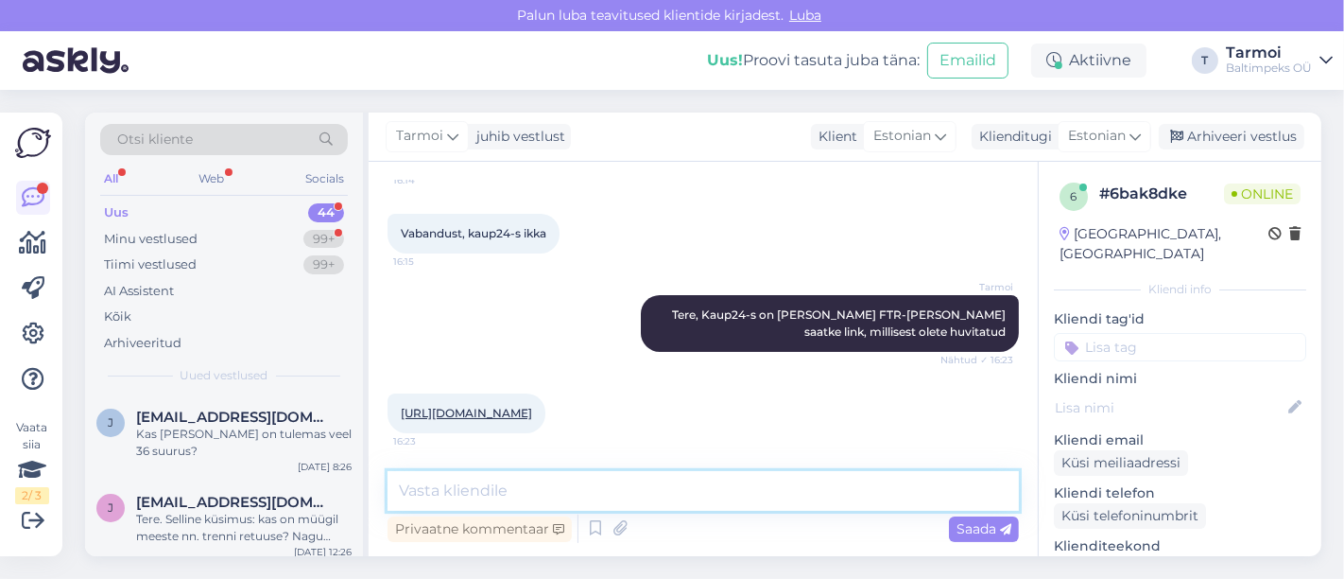
scroll to position [297, 0]
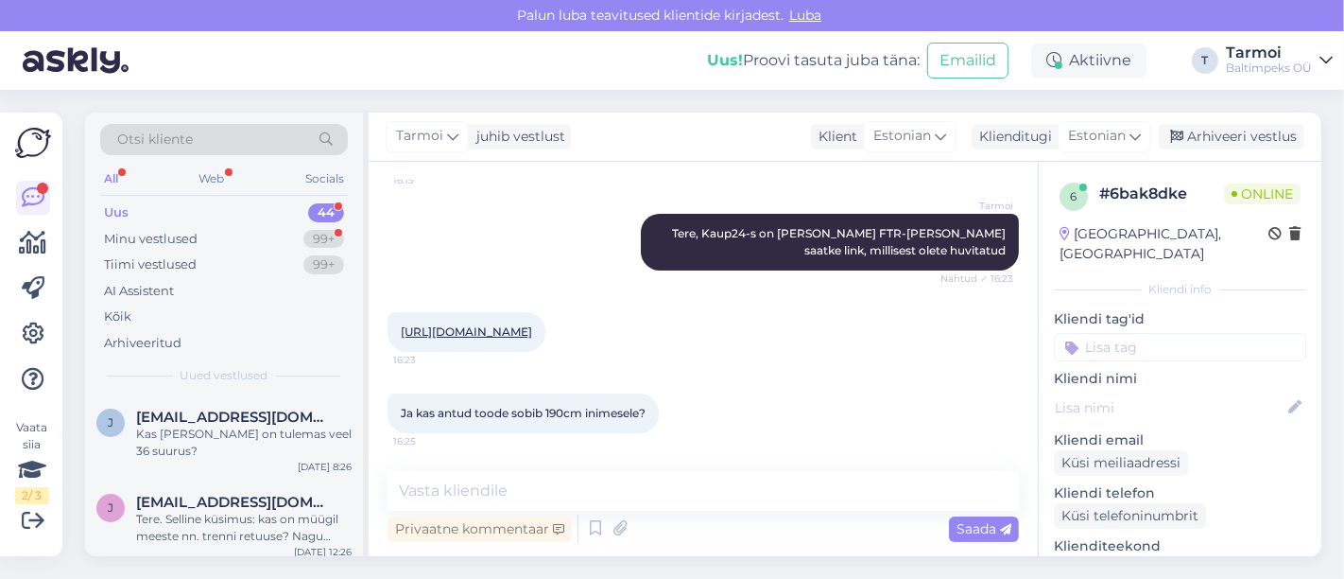
click at [442, 324] on link "[URL][DOMAIN_NAME]" at bounding box center [466, 331] width 131 height 14
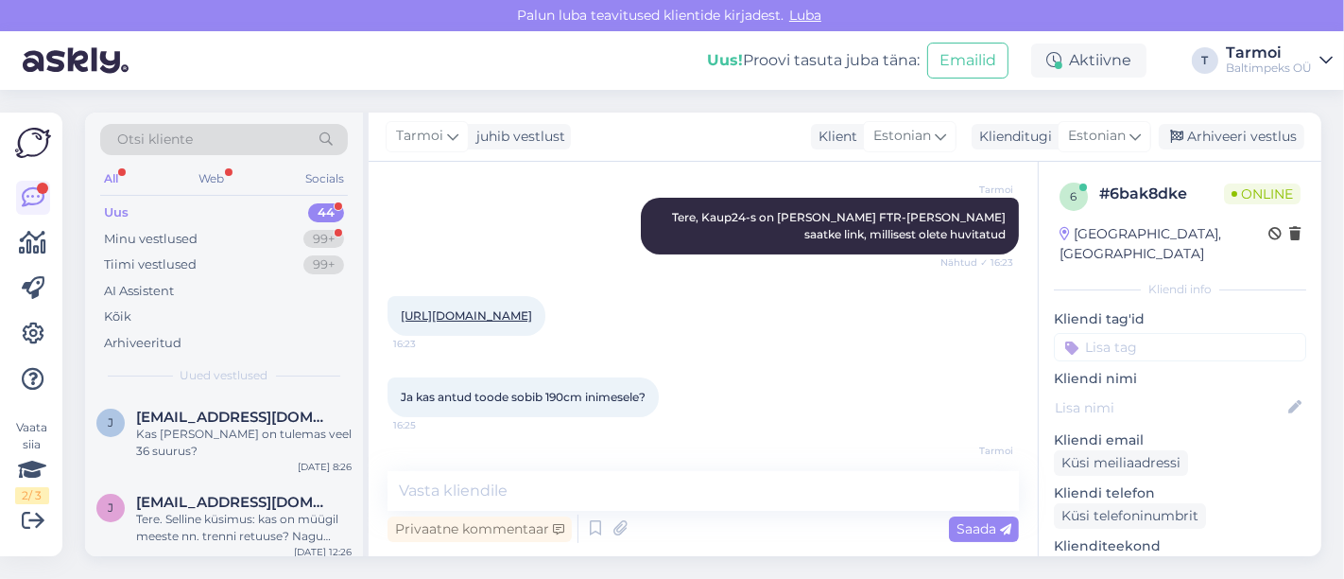
scroll to position [1550, 0]
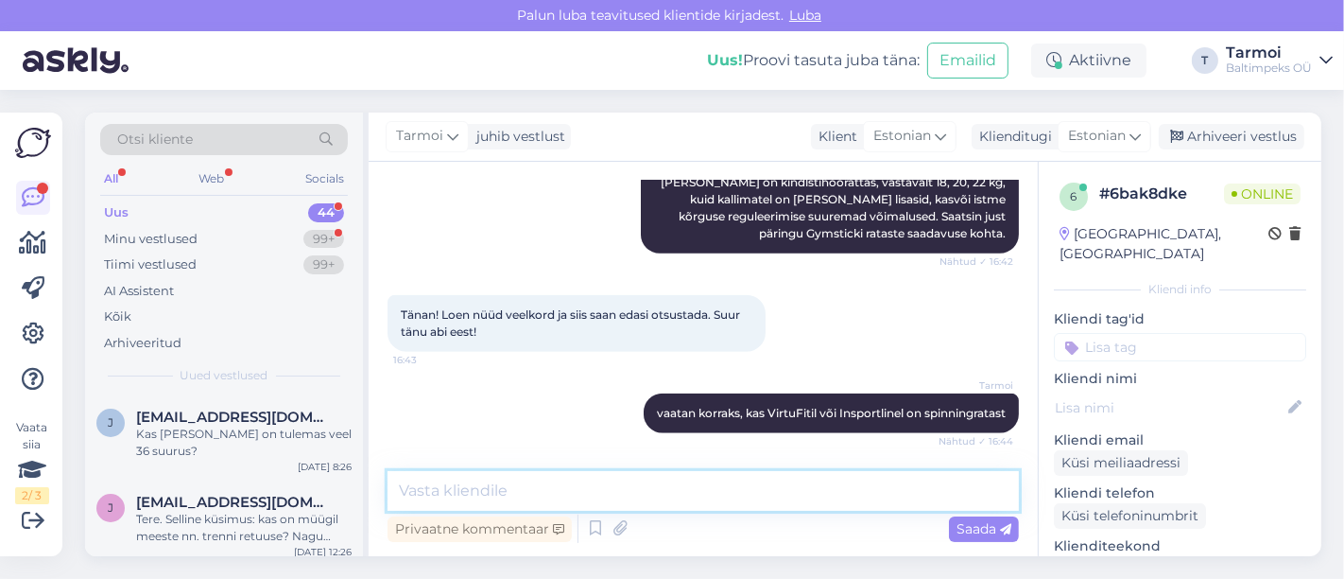
click at [536, 492] on textarea at bounding box center [703, 491] width 631 height 40
type textarea "T"
click at [406, 482] on textarea "Plun saatke oma meilaadress" at bounding box center [703, 491] width 631 height 40
drag, startPoint x: 406, startPoint y: 482, endPoint x: 469, endPoint y: 492, distance: 63.2
click at [469, 492] on textarea "Palun saatke oma meilaadress" at bounding box center [703, 491] width 631 height 40
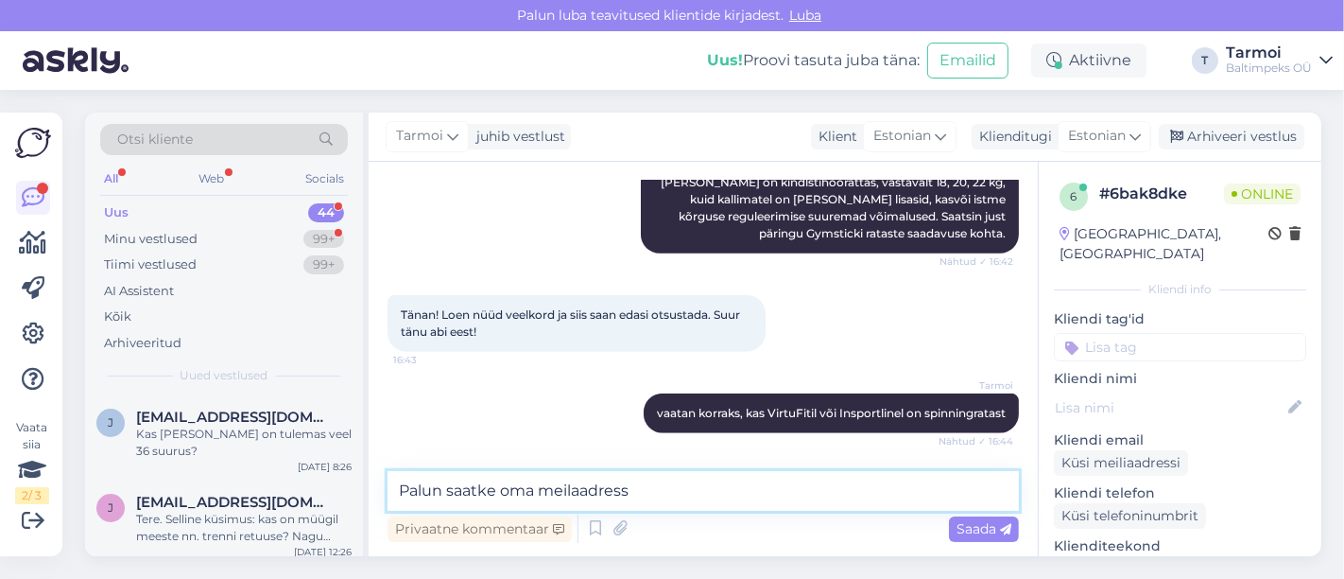
drag, startPoint x: 575, startPoint y: 471, endPoint x: 662, endPoint y: 467, distance: 87.0
click at [662, 467] on div "Vestlus algas Sep 9 2025 Tere! Nägin, et toode gymstick ftr indoor racer on müü…" at bounding box center [703, 359] width 669 height 394
click at [658, 482] on textarea "Palun saatke oma meilaadress" at bounding box center [703, 491] width 631 height 40
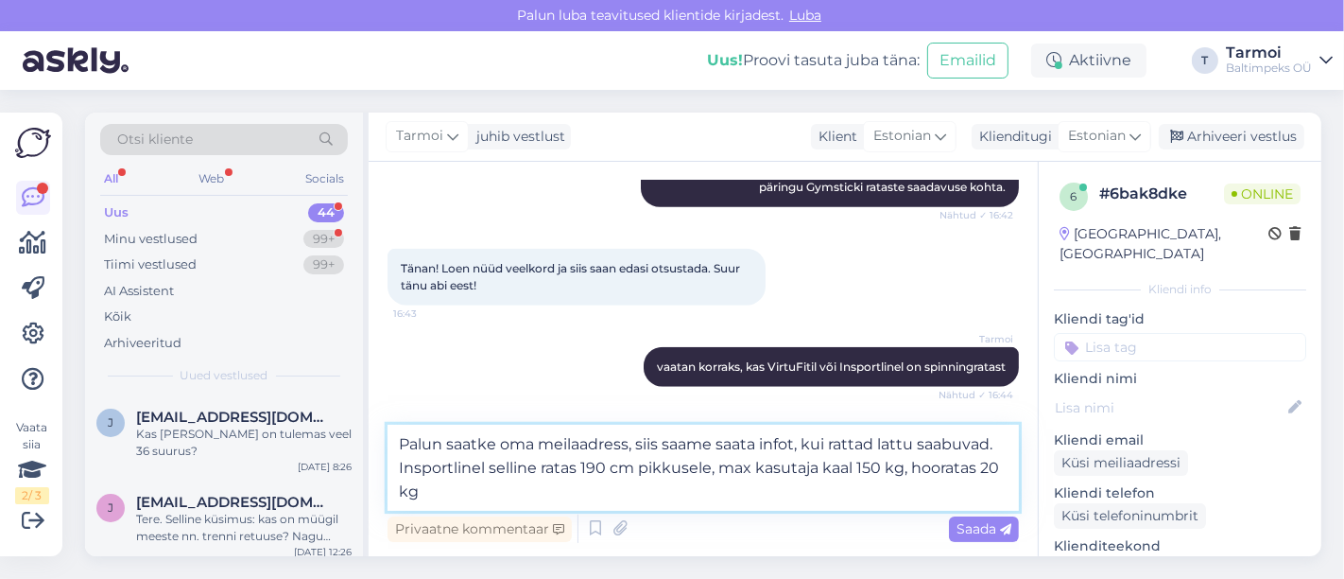
paste textarea "https://www.insportline.cz/9461/cyklotrenazer-insportline-airin?srsltid=AfmBOor…"
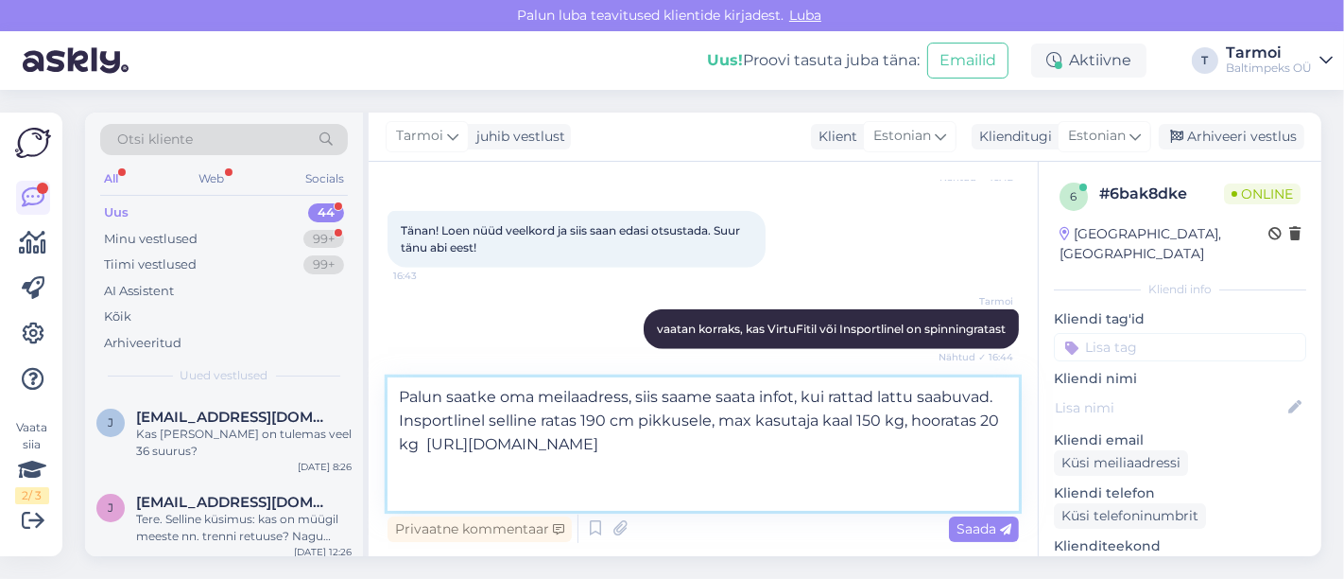
type textarea "Palun saatke oma meilaadress, siis saame saata infot, kui rattad lattu saabuvad…"
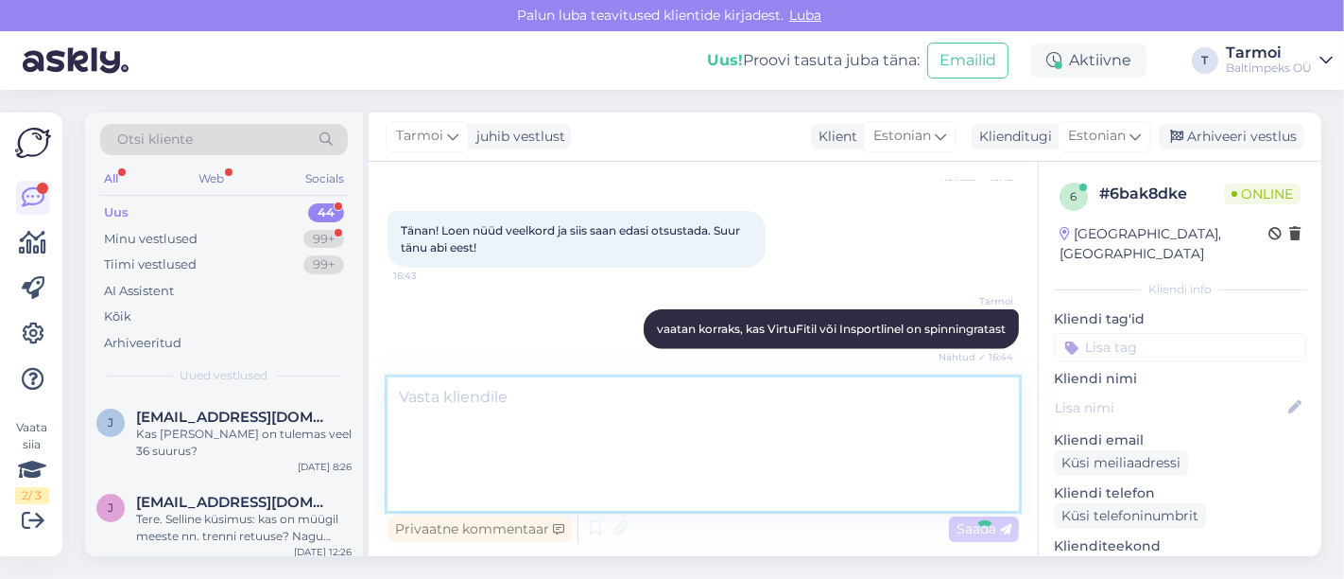
scroll to position [1716, 0]
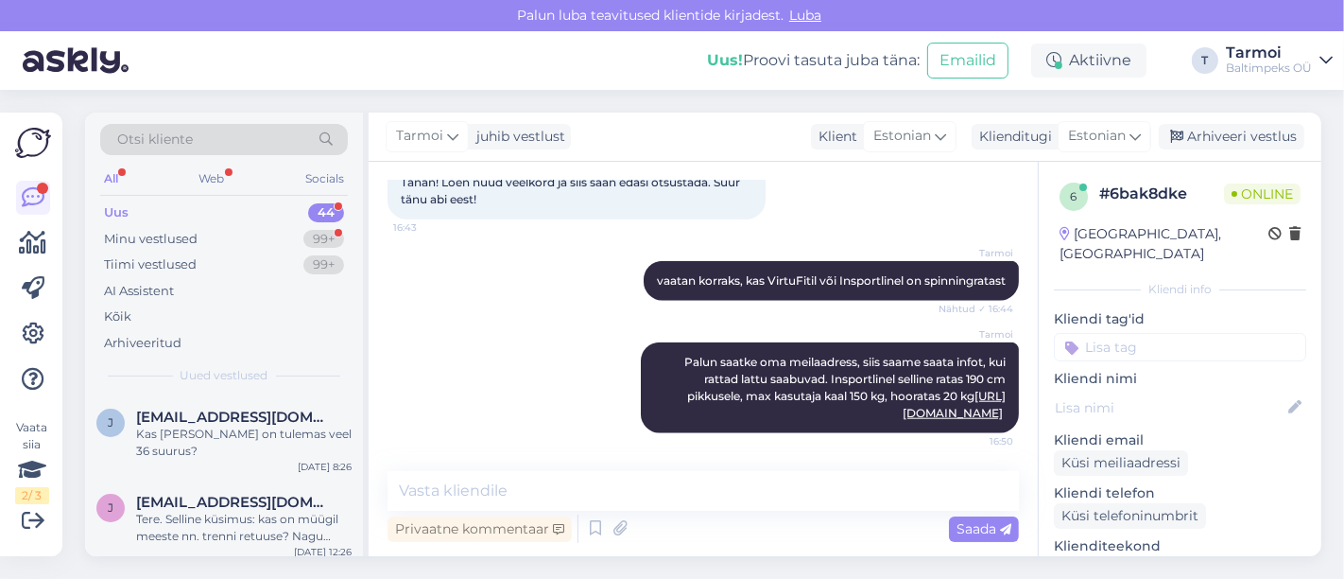
click at [485, 360] on div "Tarmoi Palun saatke oma meilaadress, siis saame saata infot, kui rattad lattu s…" at bounding box center [703, 387] width 631 height 132
click at [867, 578] on div "Otsi kliente All Web Socials Uus 44 Minu vestlused 99+ Tiimi vestlused 99+ AI A…" at bounding box center [709, 334] width 1270 height 489
click at [780, 555] on div "Vestlus algas Sep 9 2025 Tere! Nägin, et toode gymstick ftr indoor racer on müü…" at bounding box center [703, 359] width 669 height 394
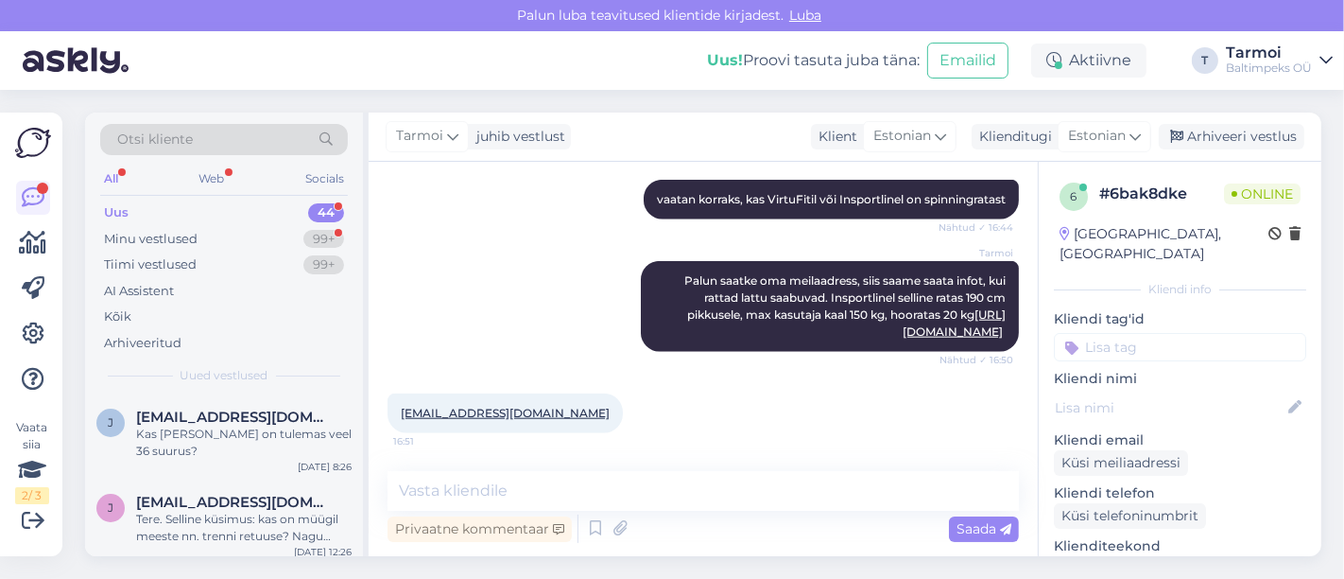
scroll to position [1797, 0]
click at [624, 328] on div at bounding box center [632, 306] width 17 height 91
click at [575, 492] on textarea at bounding box center [703, 491] width 631 height 40
click at [606, 486] on textarea at bounding box center [703, 491] width 631 height 40
type textarea "A"
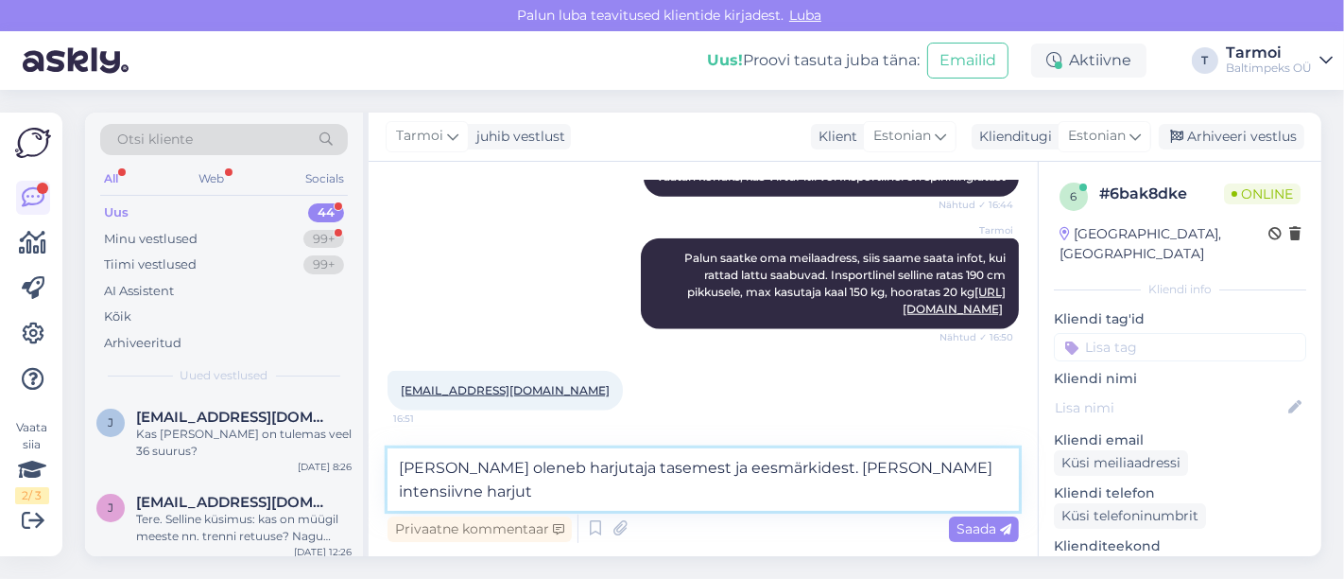
scroll to position [1817, 0]
type textarea "Ratta valik oleneb harjutaja tasemest ja eesmärkidest. Kui olete intensiivne ha…"
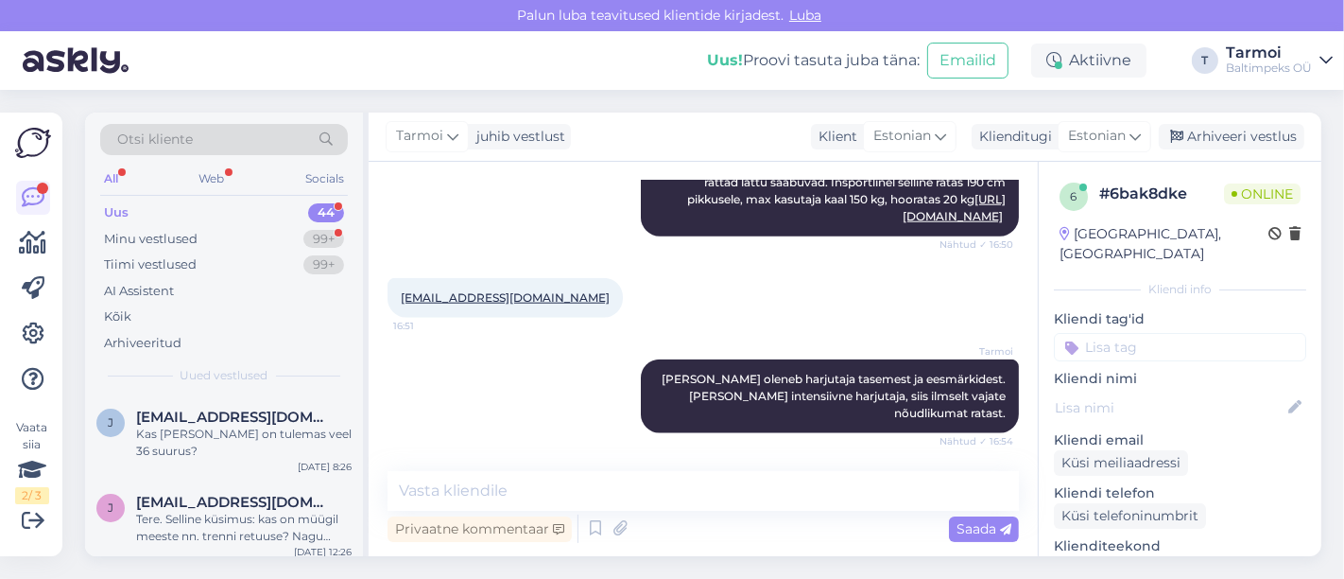
scroll to position [2028, 0]
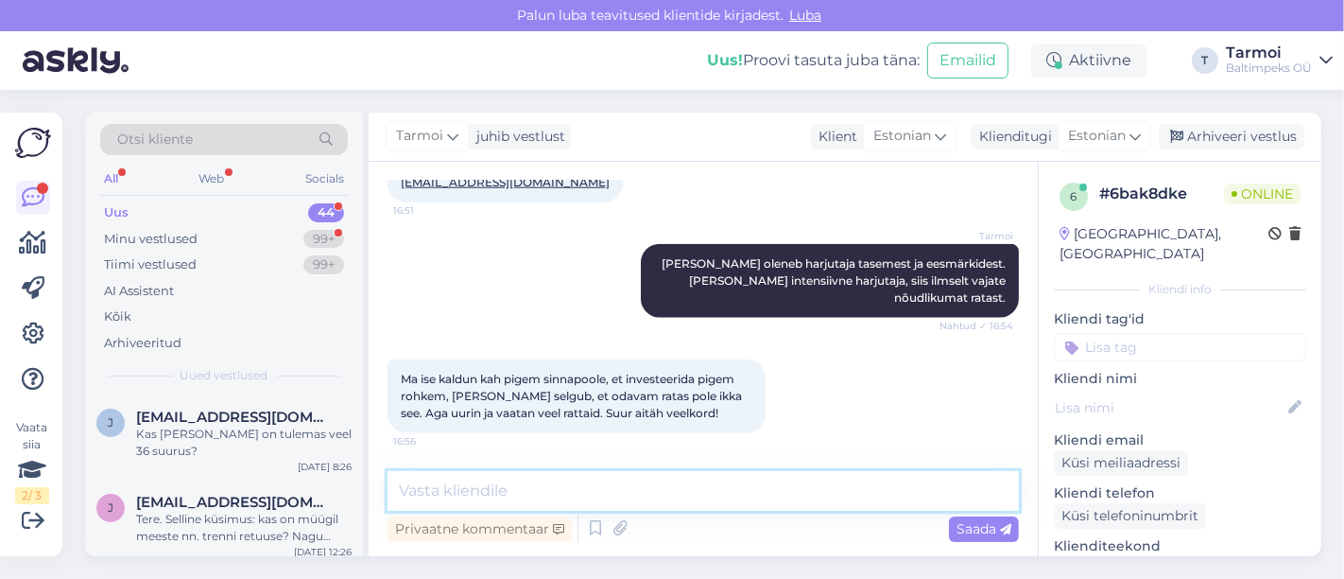
click at [525, 487] on textarea at bounding box center [703, 491] width 631 height 40
type textarea "O"
type textarea "OK! Mõnusat treeningindu!"
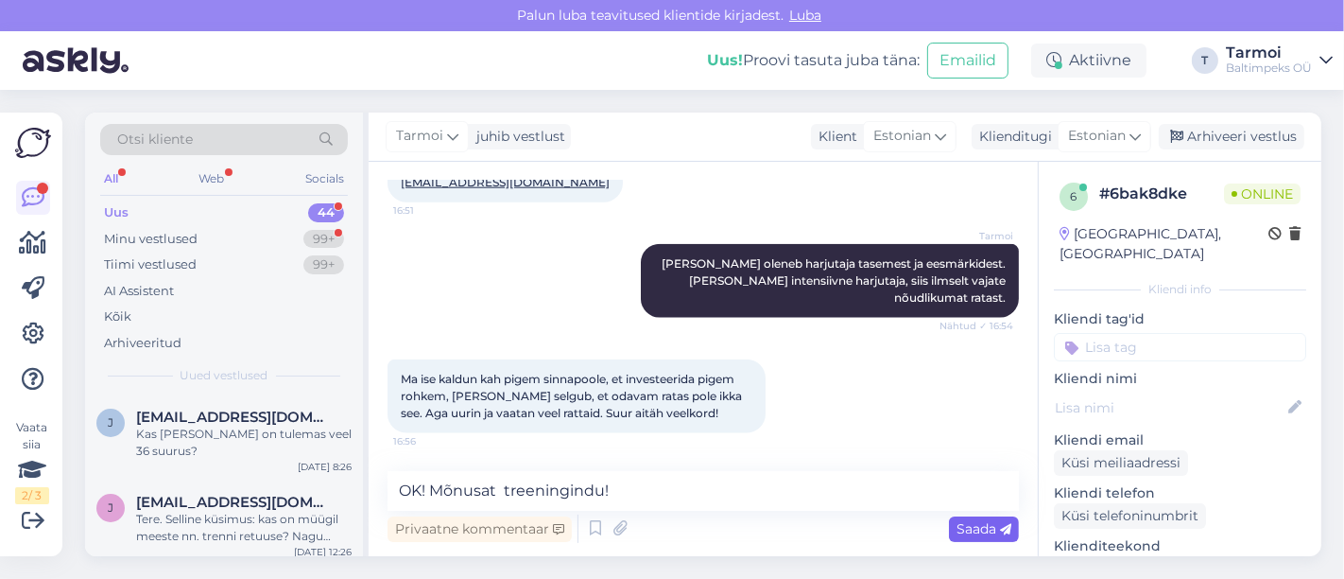
click at [964, 520] on span "Saada" at bounding box center [984, 528] width 55 height 17
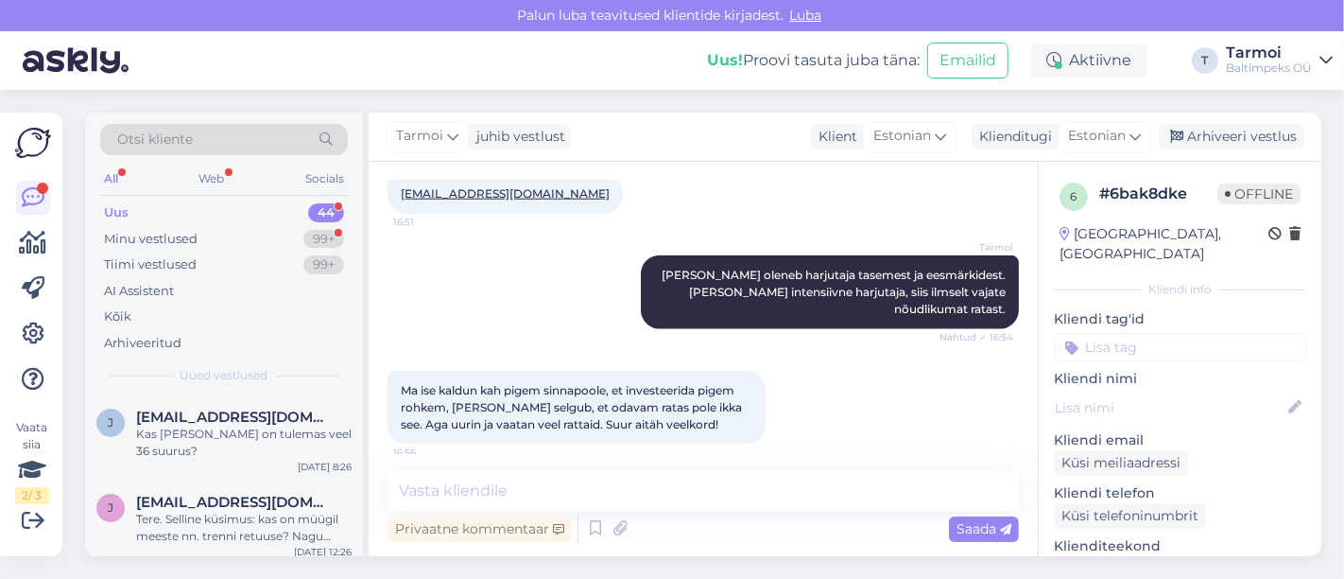
scroll to position [1869, 0]
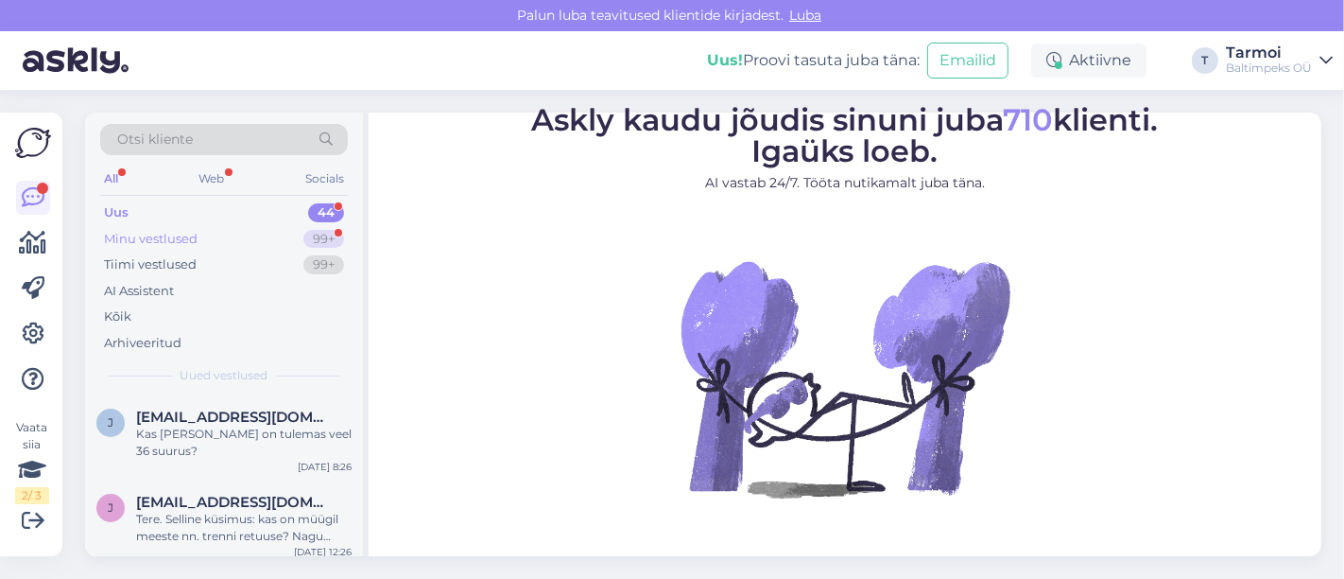
click at [182, 250] on div "Minu vestlused 99+" at bounding box center [224, 239] width 248 height 26
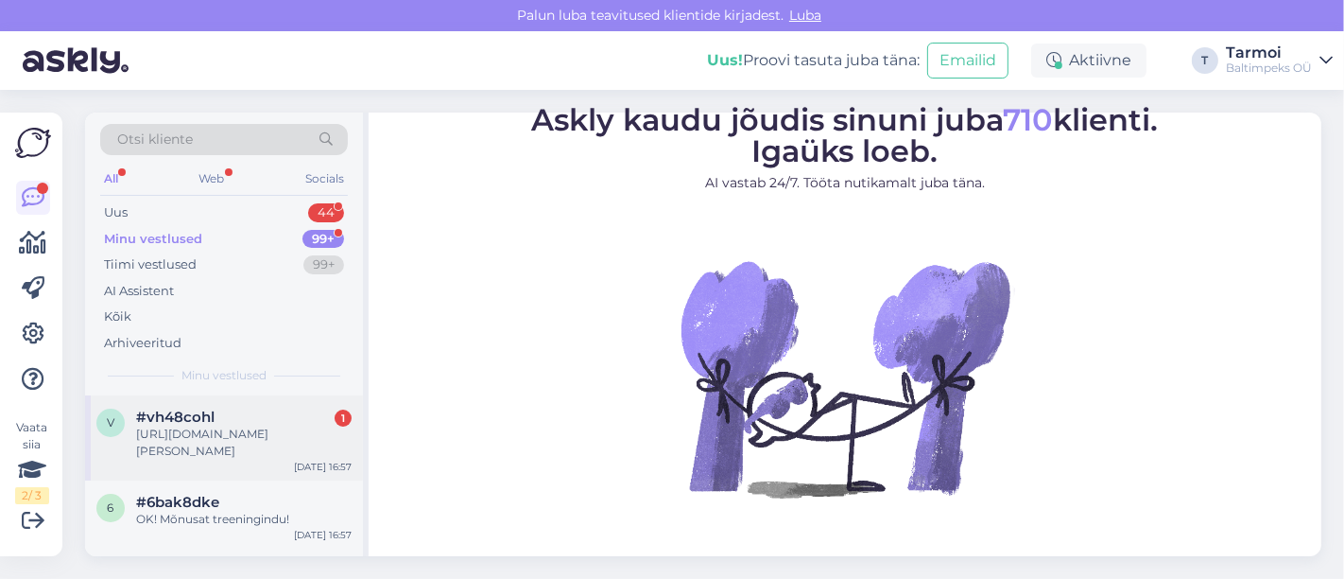
click at [176, 417] on span "#vh48cohl" at bounding box center [175, 416] width 78 height 17
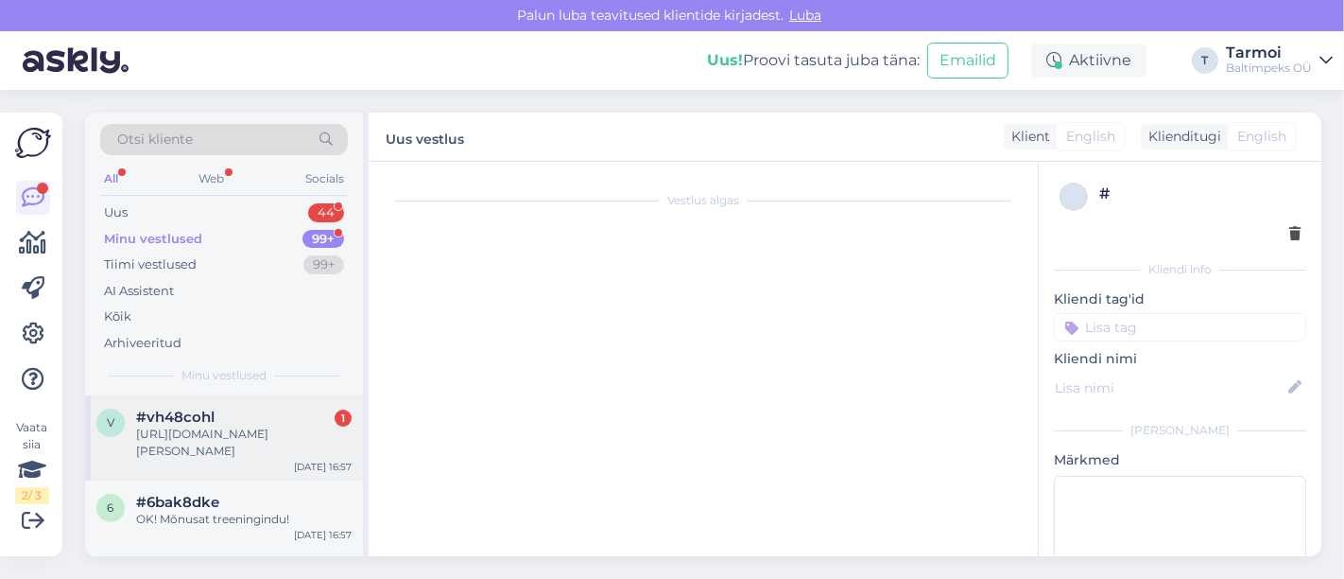
scroll to position [262, 0]
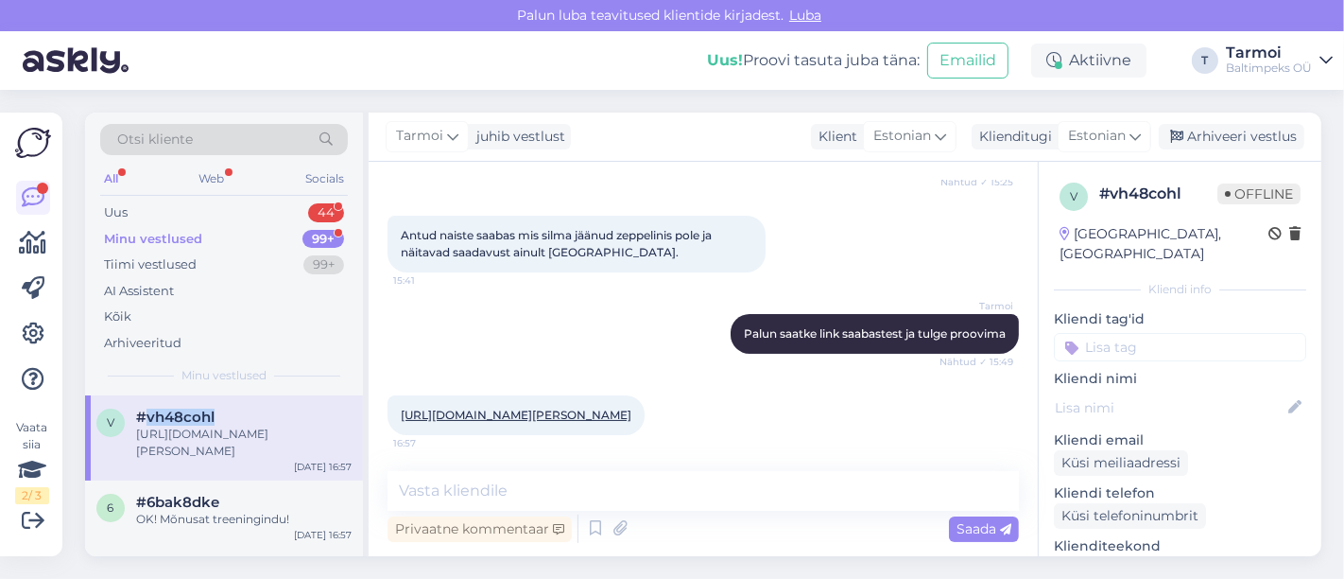
click at [176, 417] on span "#vh48cohl" at bounding box center [175, 416] width 78 height 17
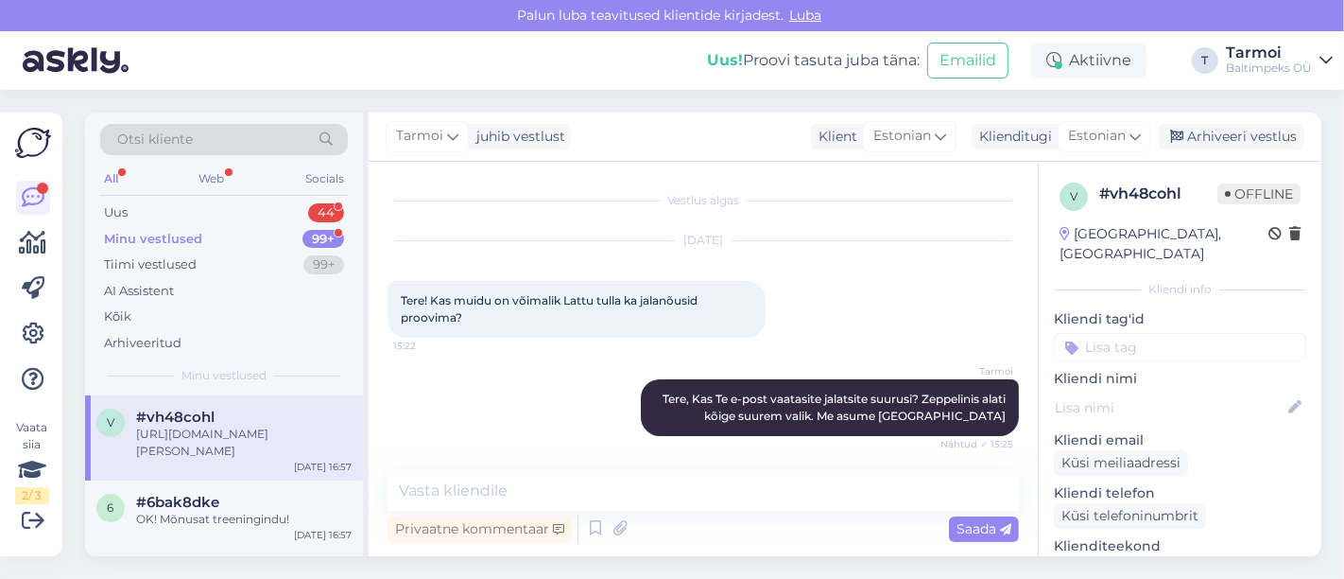
click at [200, 437] on div "https://www.popsport.ee/tom-tailor-8490090007" at bounding box center [244, 442] width 216 height 34
drag, startPoint x: 207, startPoint y: 442, endPoint x: 138, endPoint y: 441, distance: 69.0
click at [138, 441] on div "https://www.popsport.ee/tom-tailor-8490090007" at bounding box center [244, 442] width 216 height 34
copy div "https://www.popsport.ee/tom-tailor-8490090007"
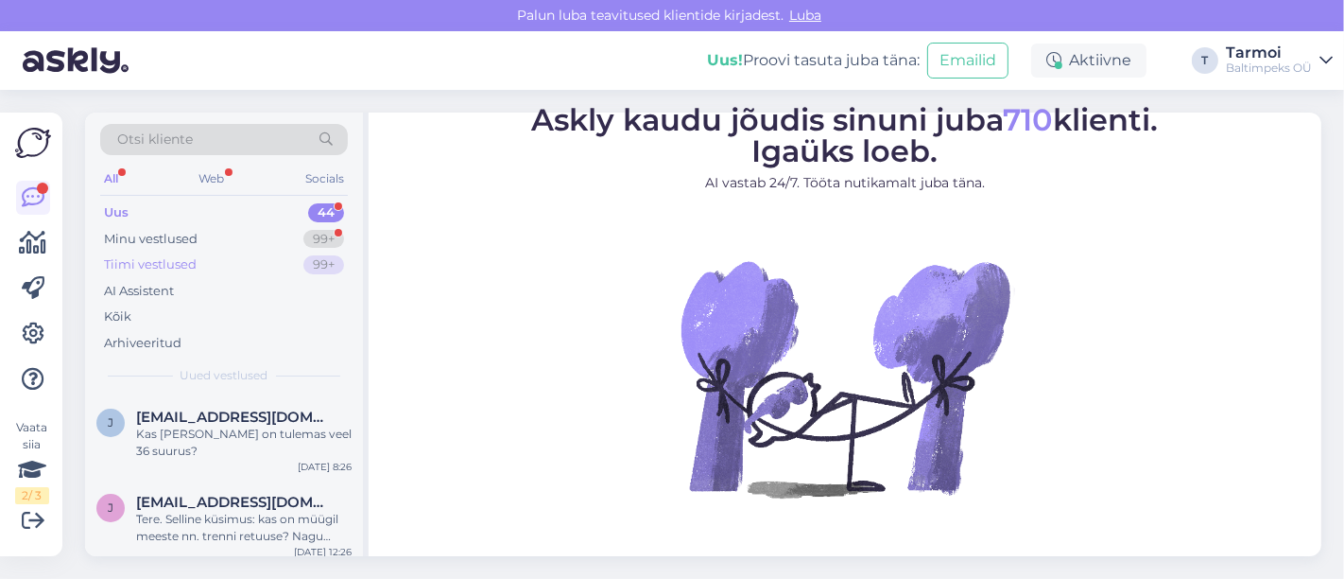
click at [145, 260] on div "Tiimi vestlused" at bounding box center [150, 264] width 93 height 19
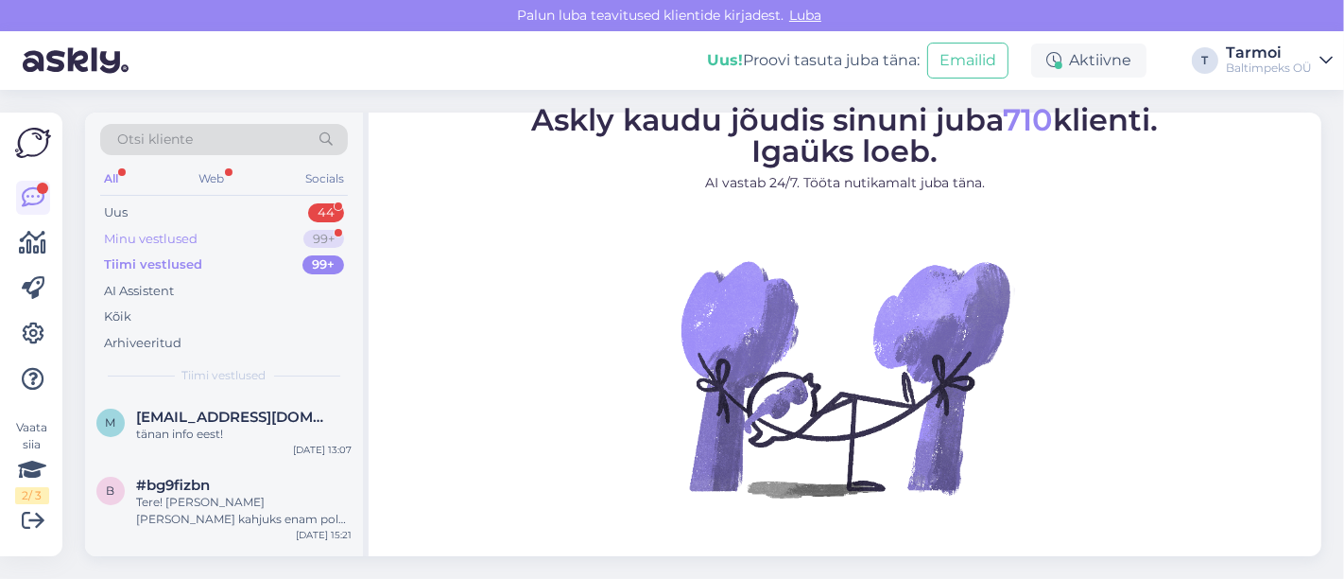
click at [167, 236] on div "Minu vestlused" at bounding box center [151, 239] width 94 height 19
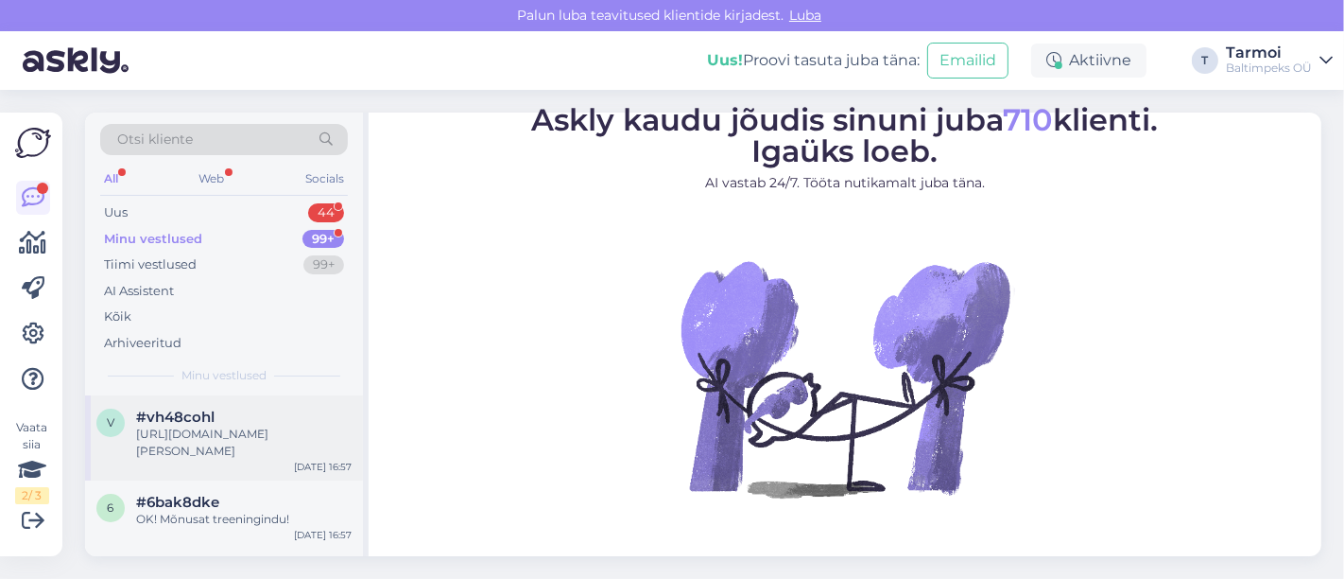
click at [204, 425] on div "[URL][DOMAIN_NAME][PERSON_NAME]" at bounding box center [244, 442] width 216 height 34
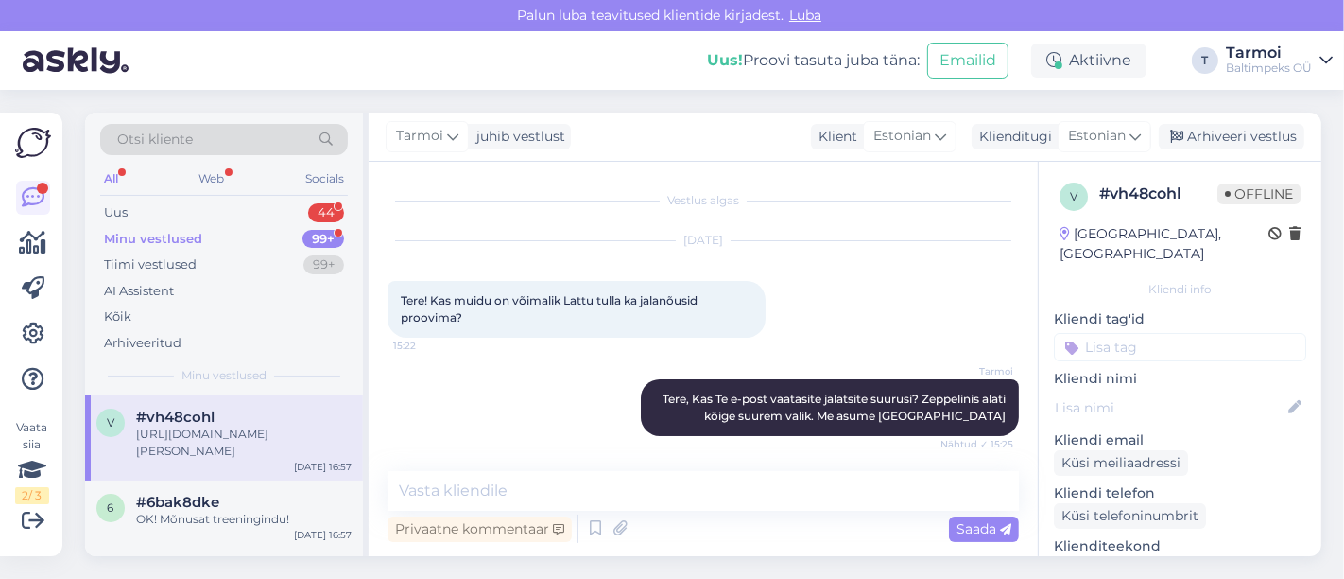
scroll to position [262, 0]
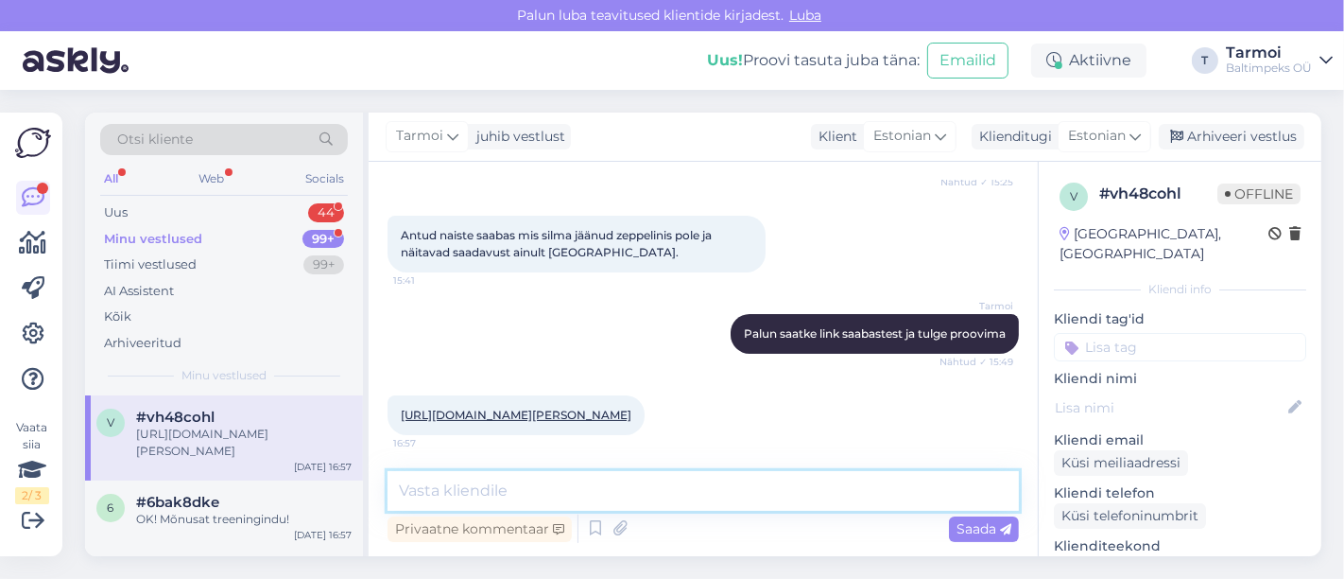
click at [624, 494] on textarea at bounding box center [703, 491] width 631 height 40
click at [767, 491] on textarea "Tere, Palun tulge juba kasvõi homme alates 8:30 Tähe 131" at bounding box center [703, 491] width 631 height 40
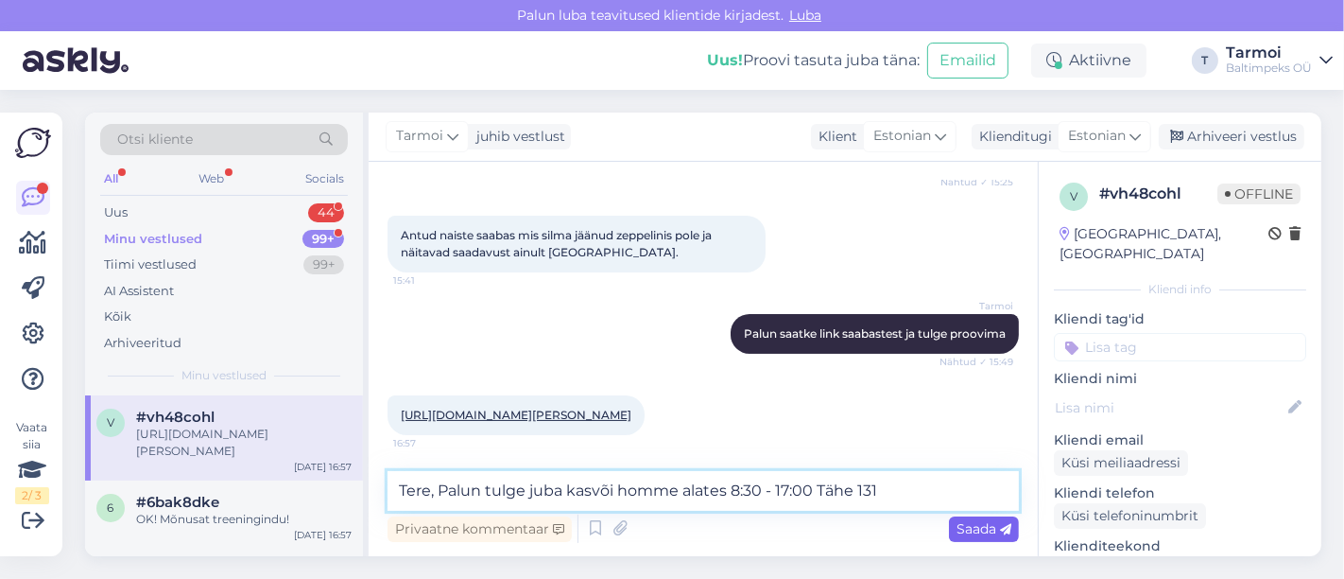
type textarea "Tere, Palun tulge juba kasvõi homme alates 8:30 - 17:00 Tähe 131"
click at [964, 528] on span "Saada" at bounding box center [984, 528] width 55 height 17
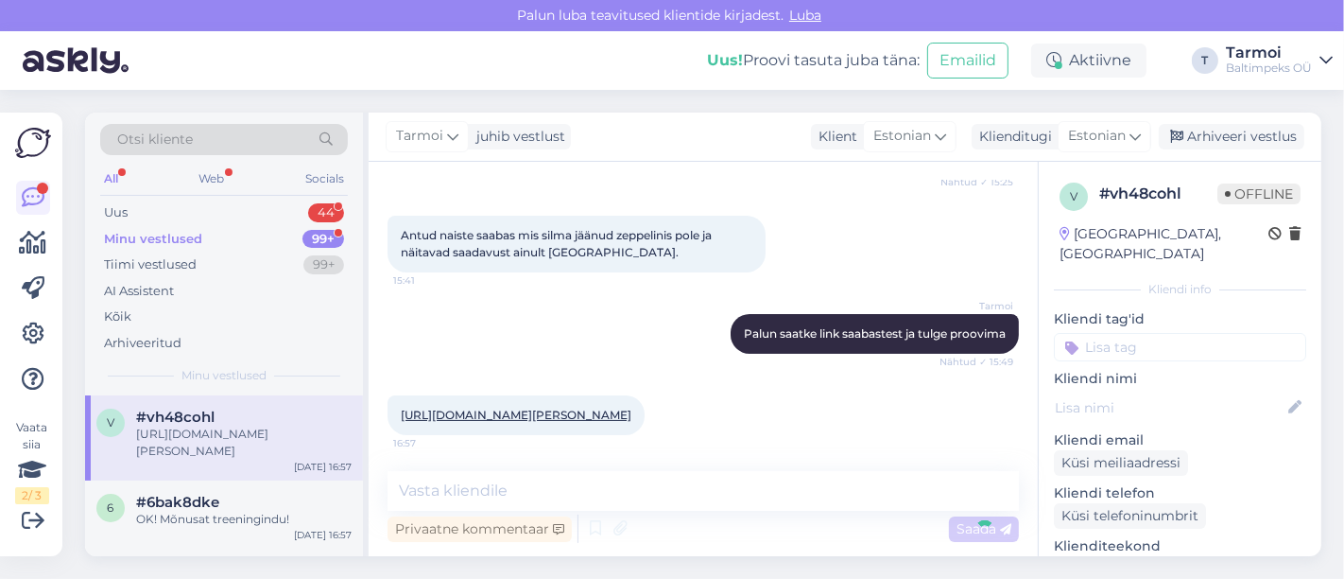
scroll to position [361, 0]
